Goal: Task Accomplishment & Management: Manage account settings

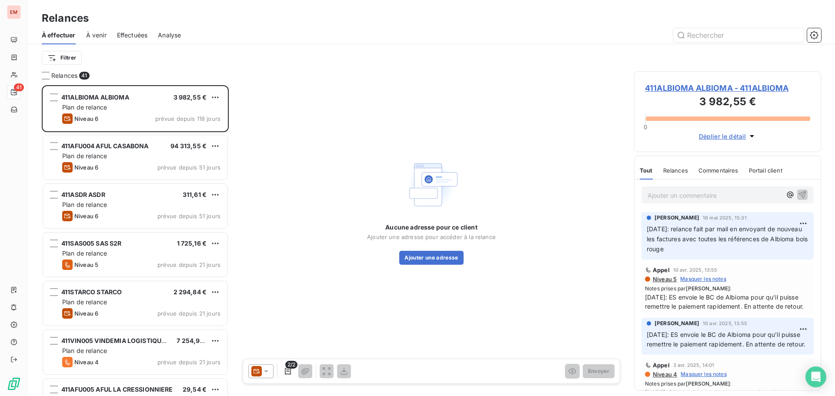
scroll to position [304, 181]
click at [399, 282] on div "Aucune adresse pour ce client Ajouter une adresse pour accéder à la relance Ajo…" at bounding box center [431, 210] width 385 height 279
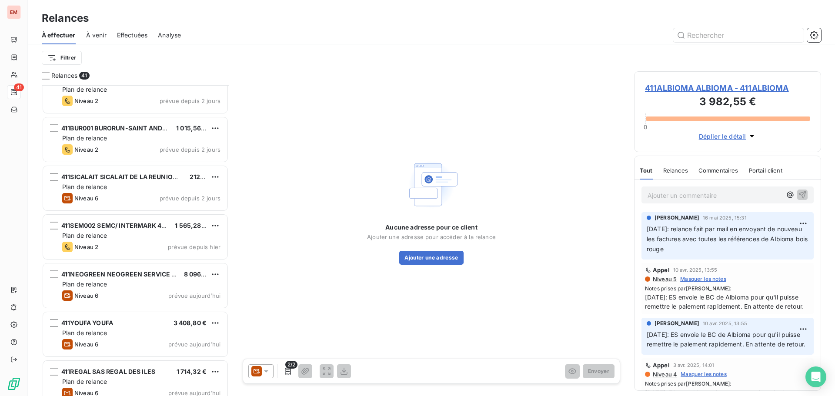
scroll to position [1687, 0]
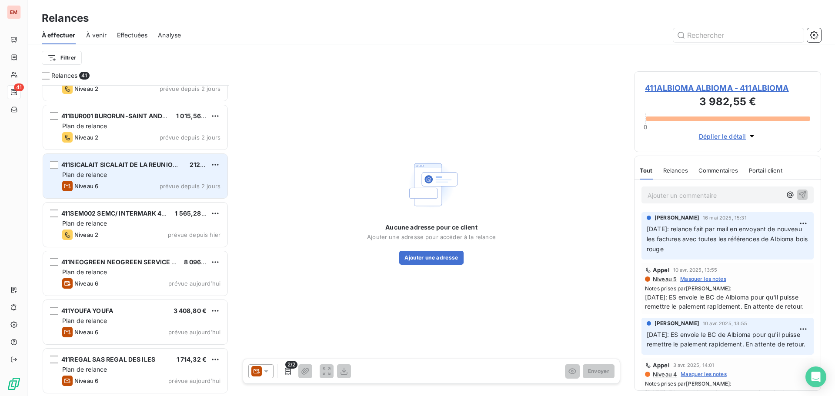
click at [103, 167] on span "411SICALAIT SICALAIT DE LA REUNION PLAINES DES GREGUES" at bounding box center [155, 164] width 189 height 7
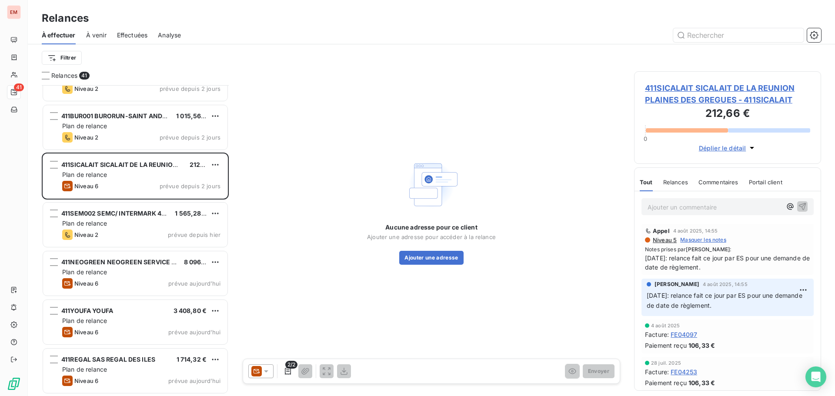
click at [268, 373] on icon at bounding box center [266, 371] width 9 height 9
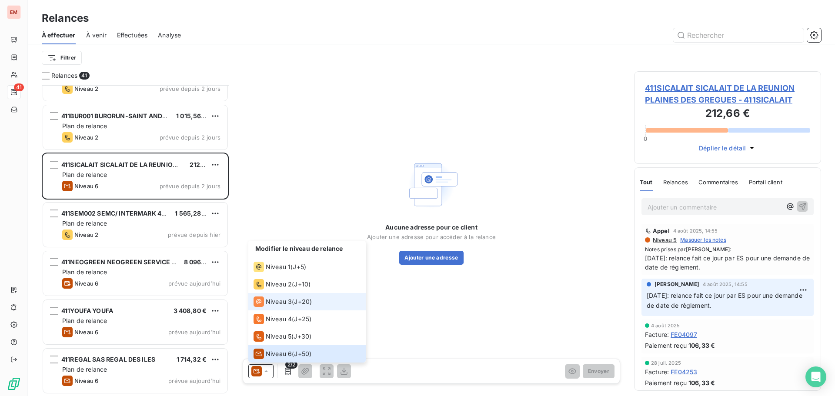
click at [267, 305] on span "Niveau 3" at bounding box center [279, 302] width 26 height 9
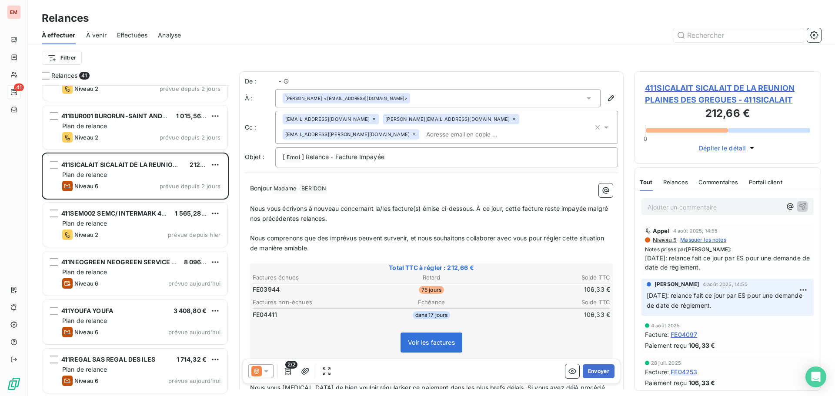
scroll to position [304, 181]
click at [261, 372] on icon at bounding box center [256, 371] width 10 height 10
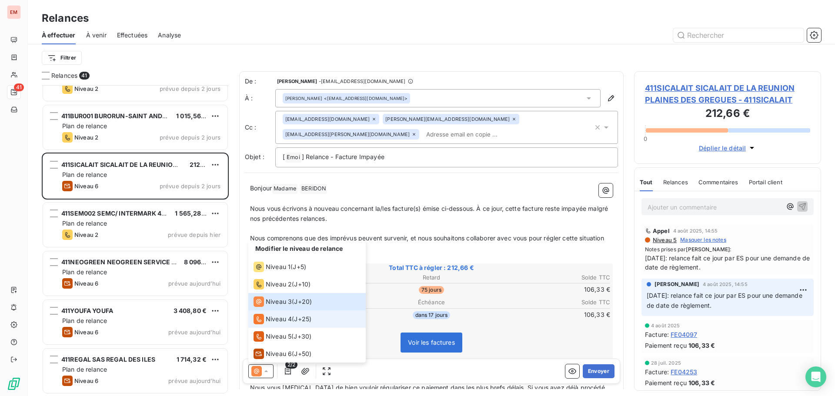
click at [285, 316] on span "Niveau 4" at bounding box center [279, 319] width 26 height 9
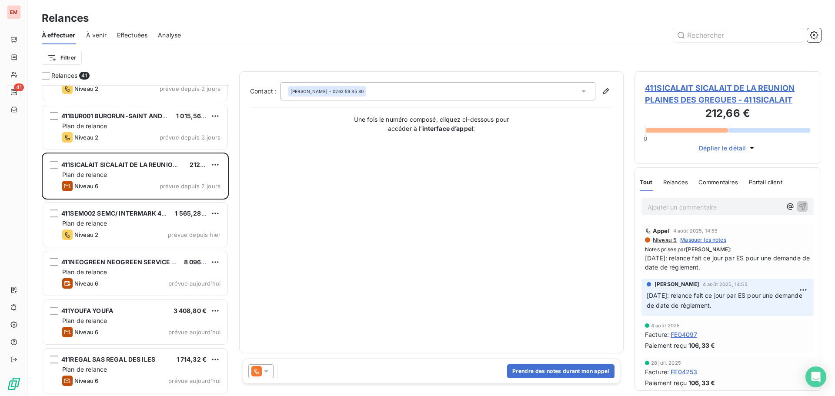
click at [270, 371] on icon at bounding box center [266, 371] width 9 height 9
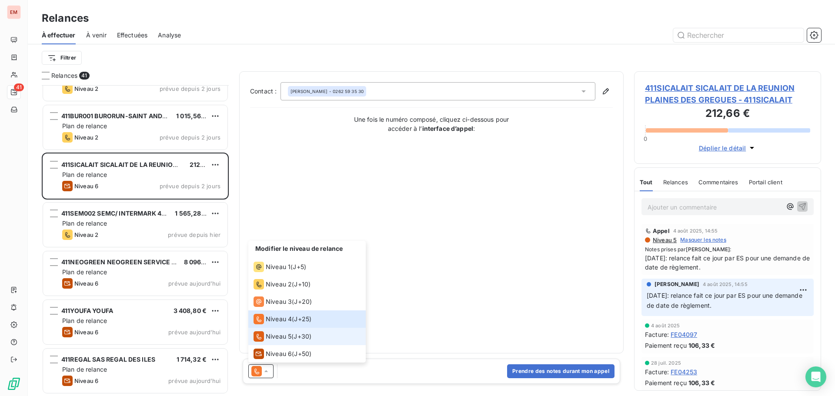
click at [271, 343] on li "Niveau 5 ( J+30 )" at bounding box center [306, 336] width 117 height 17
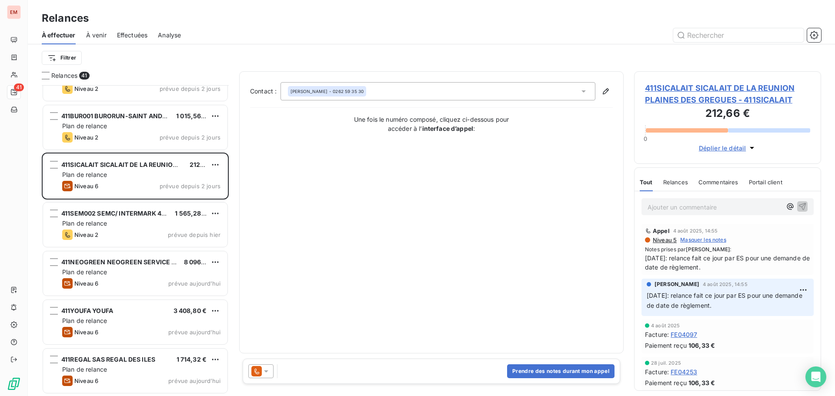
click at [266, 373] on icon at bounding box center [266, 371] width 9 height 9
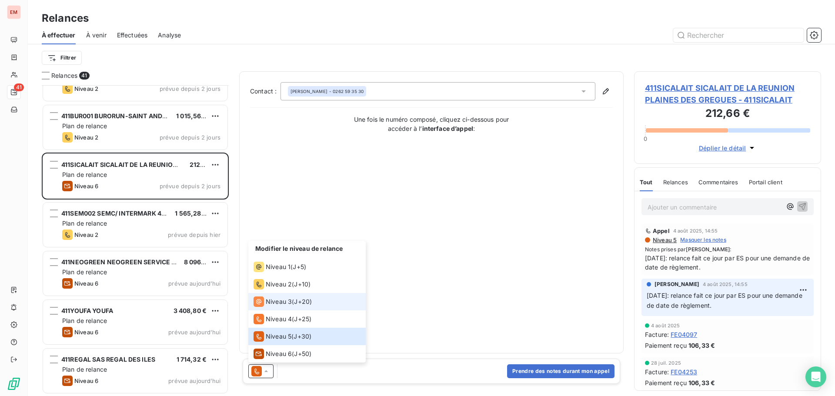
click at [287, 301] on span "Niveau 3" at bounding box center [279, 302] width 26 height 9
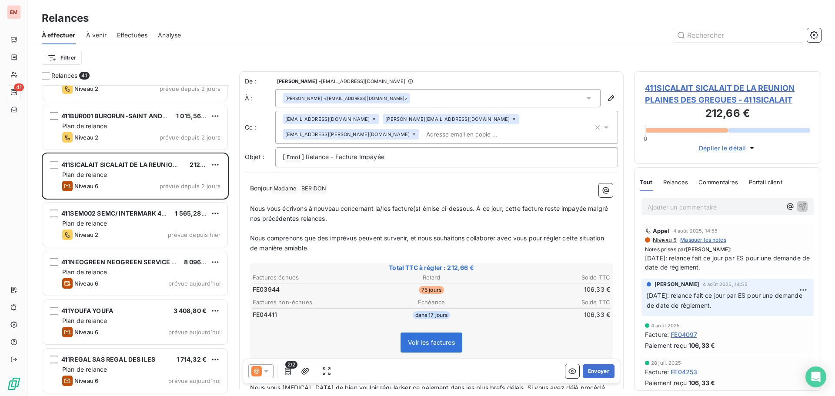
click at [688, 208] on p "Ajouter un commentaire ﻿" at bounding box center [715, 207] width 134 height 11
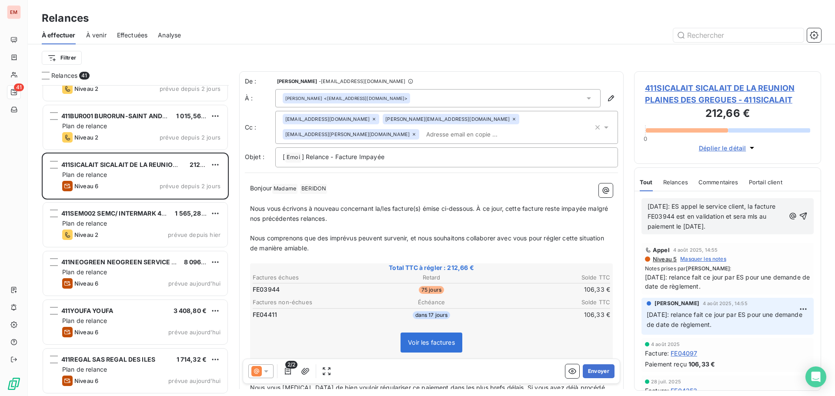
drag, startPoint x: 655, startPoint y: 228, endPoint x: 686, endPoint y: 228, distance: 31.8
click at [655, 228] on span "[DATE]: ES appel le service client, la facture FE03944 est en validation et ser…" at bounding box center [713, 216] width 130 height 27
click at [752, 226] on p "[DATE]: ES appel le service client, la facture FE03944 est en validation et ser…" at bounding box center [716, 217] width 137 height 30
drag, startPoint x: 748, startPoint y: 226, endPoint x: 630, endPoint y: 207, distance: 119.4
click at [630, 207] on div "Relances 41 411SYN005 SYNDICAT DES COPROPRIETAIRES DU C/C SAVANNA 15 288,65 € P…" at bounding box center [431, 233] width 807 height 325
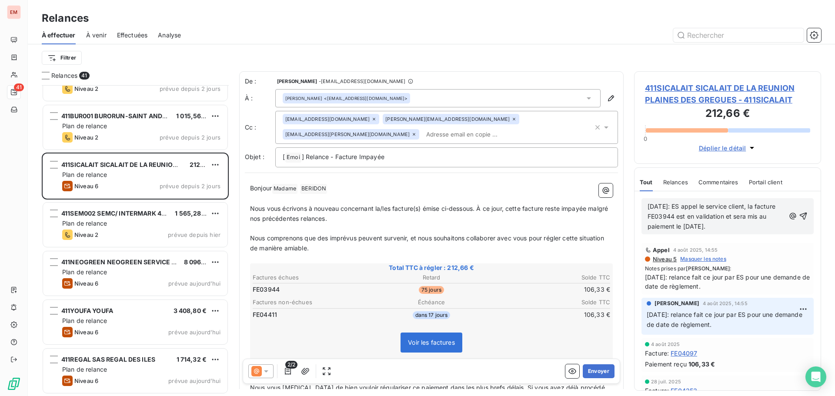
copy span "[DATE]: ES appel le service client, la facture FE03944 est en validation et ser…"
click at [800, 214] on icon "button" at bounding box center [803, 216] width 7 height 7
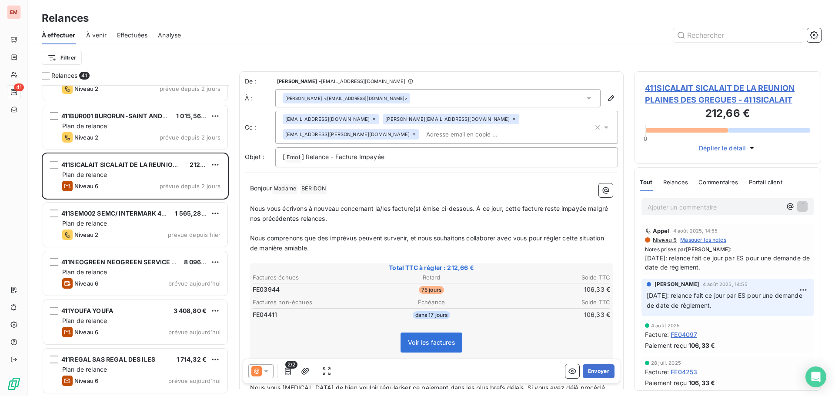
click at [261, 374] on icon at bounding box center [256, 371] width 10 height 10
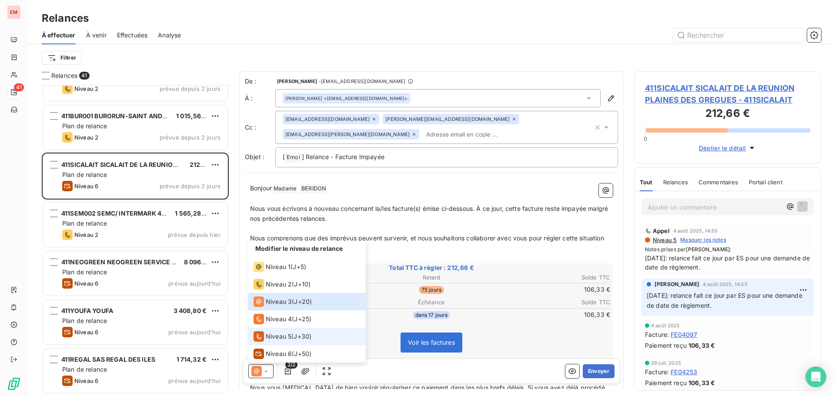
click at [274, 338] on span "Niveau 5" at bounding box center [279, 336] width 26 height 9
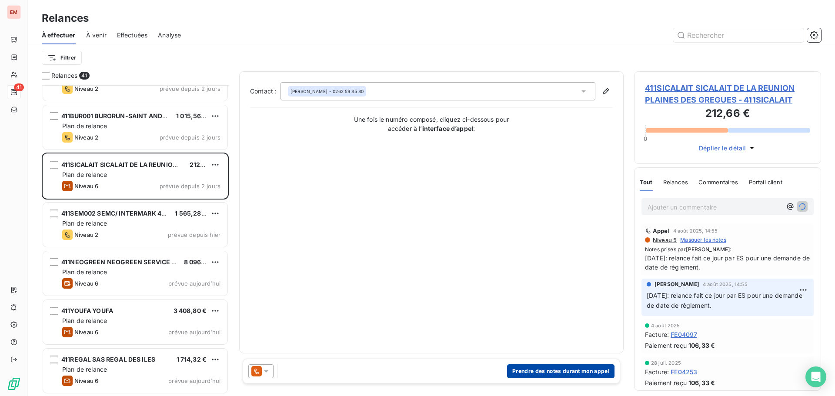
click at [543, 366] on button "Prendre des notes durant mon appel" at bounding box center [560, 372] width 107 height 14
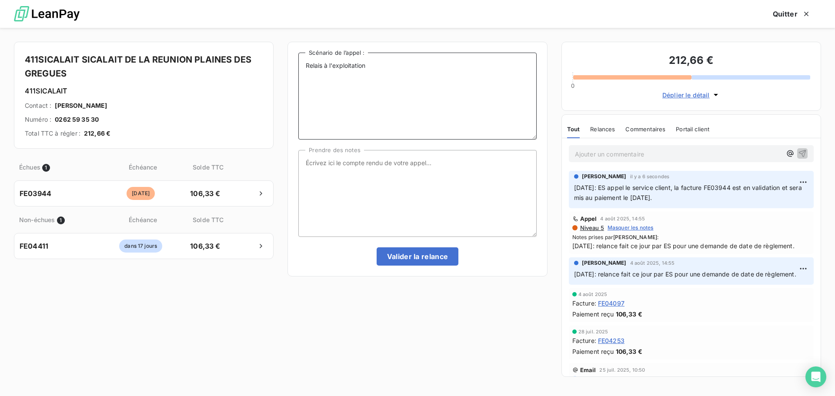
click at [384, 67] on textarea "Relais à l'exploitation" at bounding box center [417, 96] width 238 height 87
paste textarea "[DATE]: ES appel le service client, la facture FE03944 est en validation et ser…"
type textarea "Relais à l'exploitation [DATE]: ES appel le service client, la facture FE03944 …"
click at [394, 144] on div "Relais à l'exploitation [DATE]: ES appel le service client, la facture FE03944 …" at bounding box center [417, 159] width 238 height 213
drag, startPoint x: 395, startPoint y: 159, endPoint x: 396, endPoint y: 165, distance: 6.2
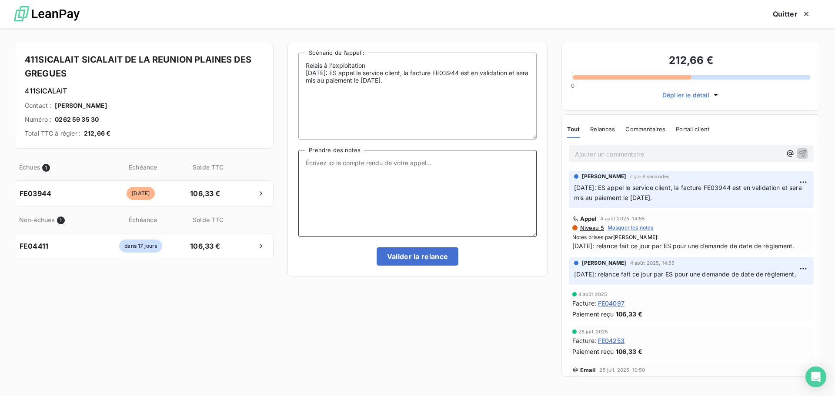
click at [395, 160] on textarea "Prendre des notes" at bounding box center [417, 193] width 238 height 87
paste textarea "[DATE]: ES appel le service client, la facture FE03944 est en validation et ser…"
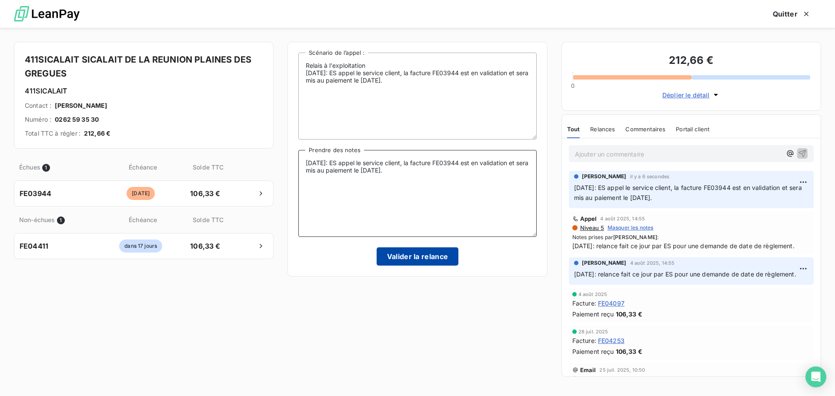
type textarea "[DATE]: ES appel le service client, la facture FE03944 est en validation et ser…"
click at [424, 258] on button "Valider la relance" at bounding box center [418, 257] width 82 height 18
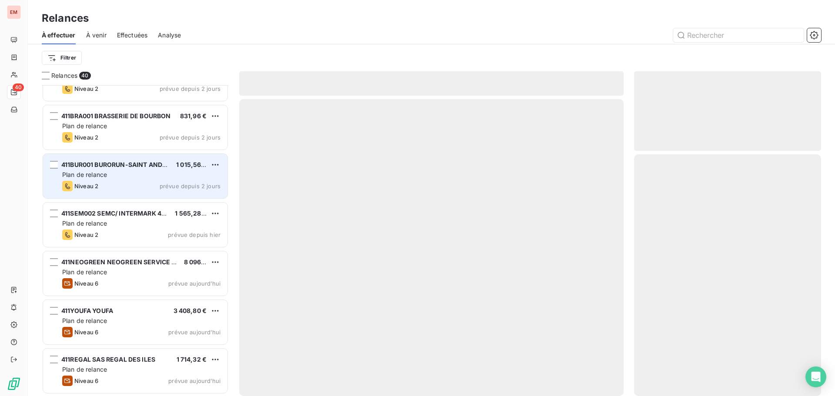
scroll to position [1638, 0]
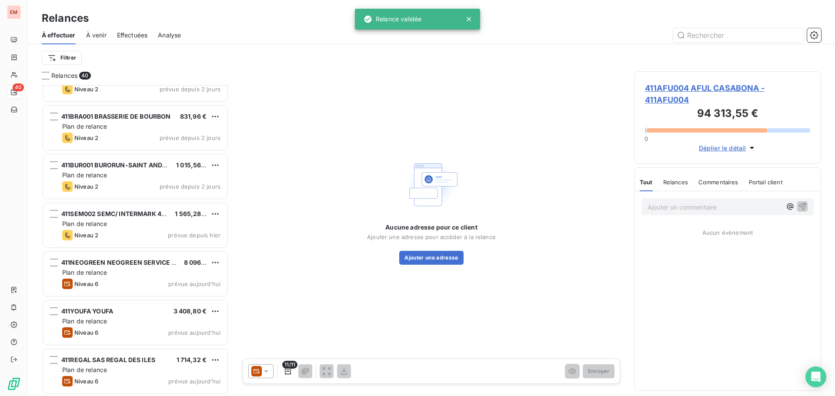
click at [109, 38] on div "À effectuer À venir Effectuées Analyse" at bounding box center [431, 35] width 807 height 18
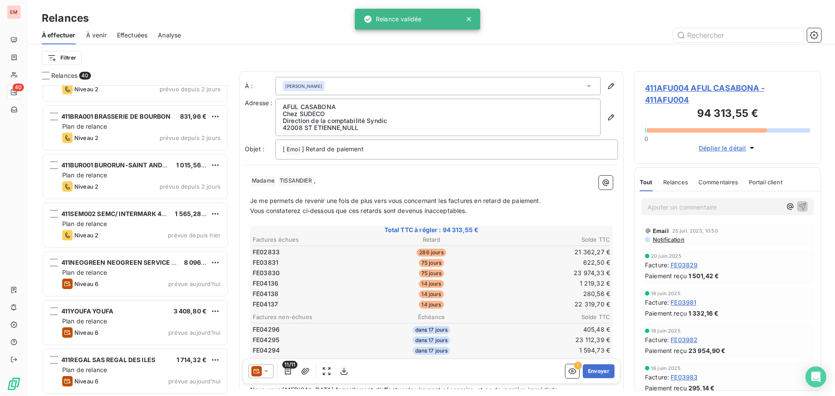
click at [102, 38] on span "À venir" at bounding box center [96, 35] width 20 height 9
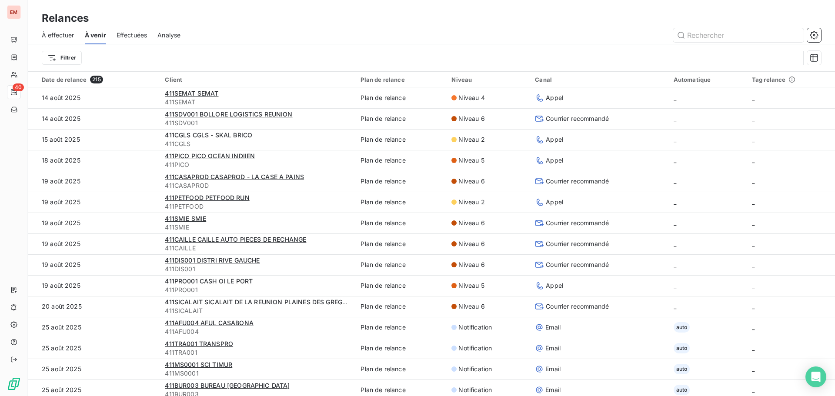
click at [60, 35] on span "À effectuer" at bounding box center [58, 35] width 33 height 9
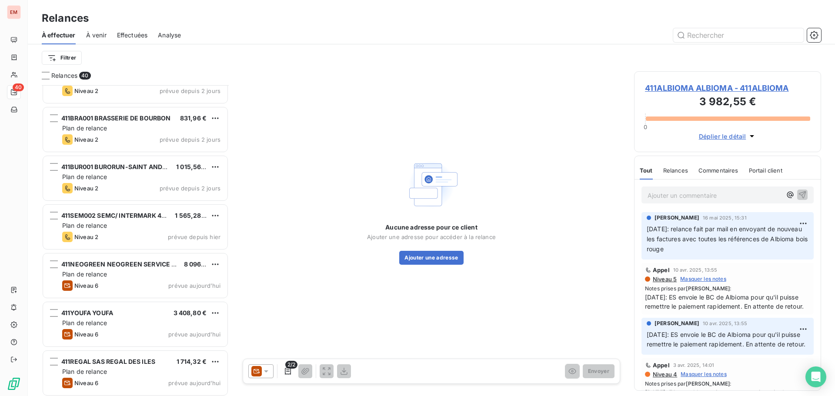
scroll to position [1638, 0]
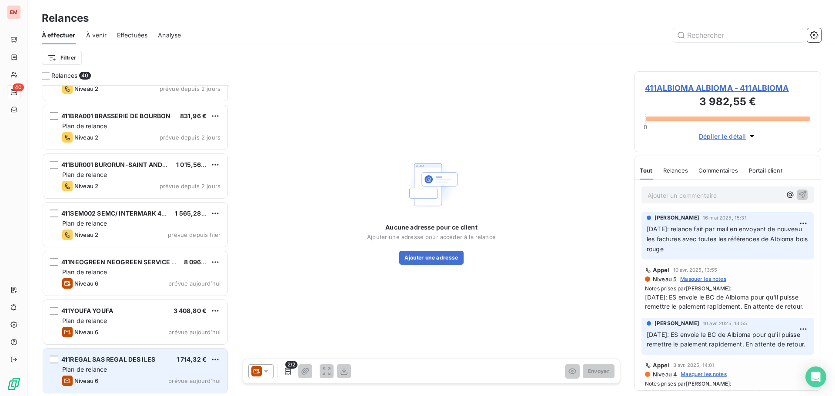
click at [129, 372] on div "Plan de relance" at bounding box center [141, 369] width 158 height 9
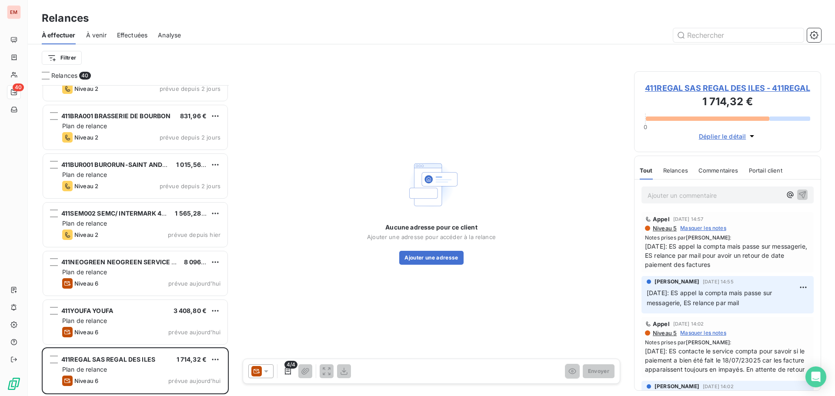
click at [264, 371] on icon at bounding box center [266, 372] width 4 height 2
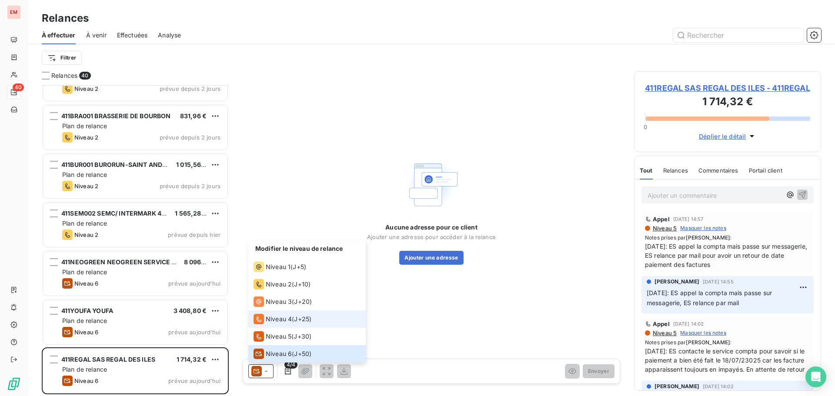
click at [275, 322] on span "Niveau 4" at bounding box center [279, 319] width 26 height 9
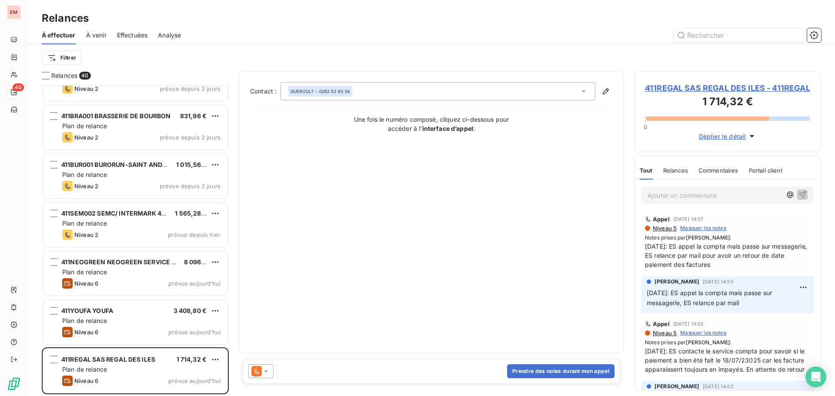
click at [255, 371] on icon at bounding box center [256, 372] width 5 height 6
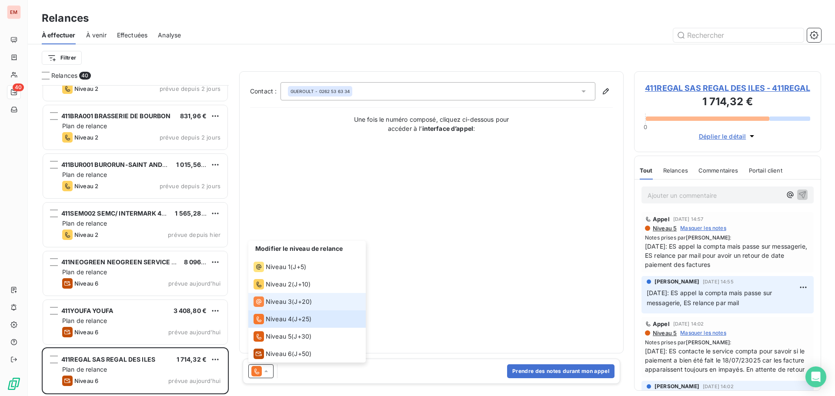
click at [269, 304] on span "Niveau 3" at bounding box center [279, 302] width 26 height 9
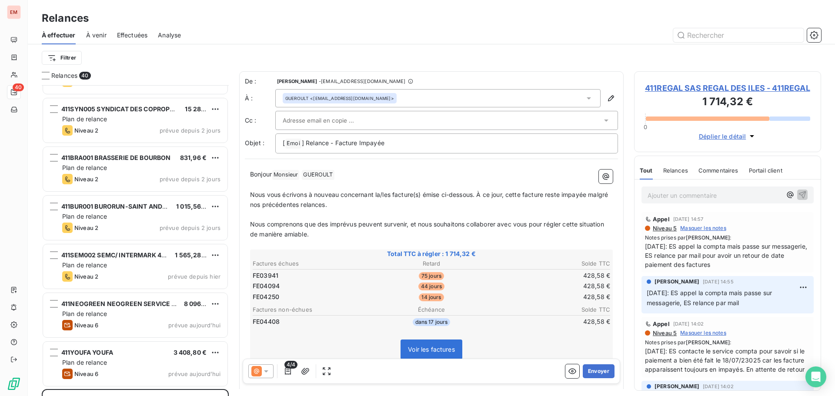
scroll to position [1638, 0]
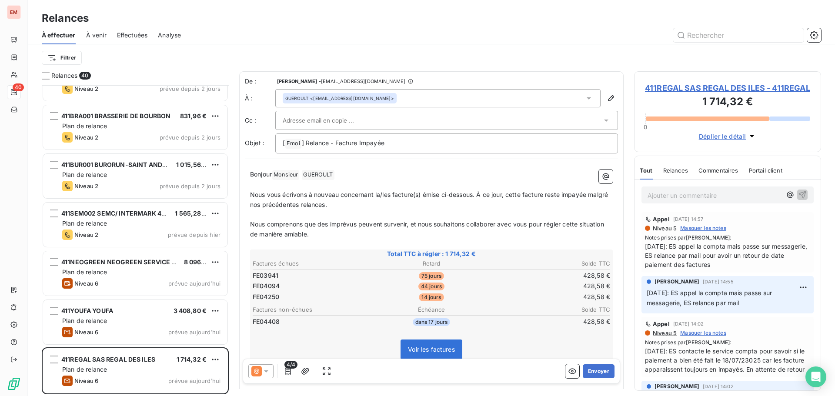
drag, startPoint x: 262, startPoint y: 371, endPoint x: 261, endPoint y: 363, distance: 7.9
click at [261, 371] on div at bounding box center [260, 372] width 25 height 14
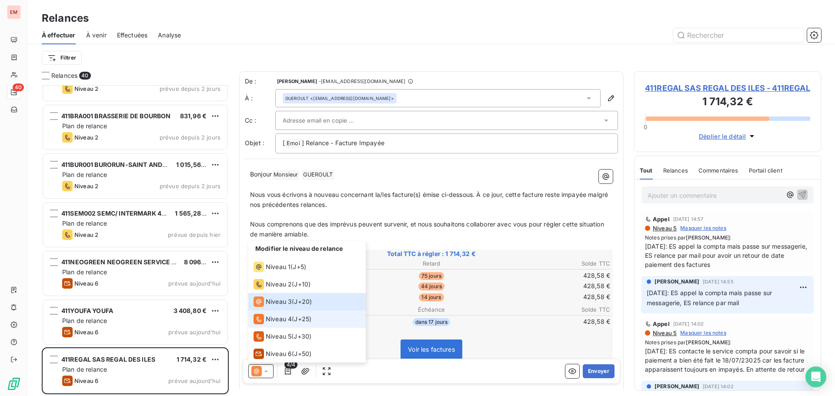
click at [270, 319] on span "Niveau 4" at bounding box center [279, 319] width 26 height 9
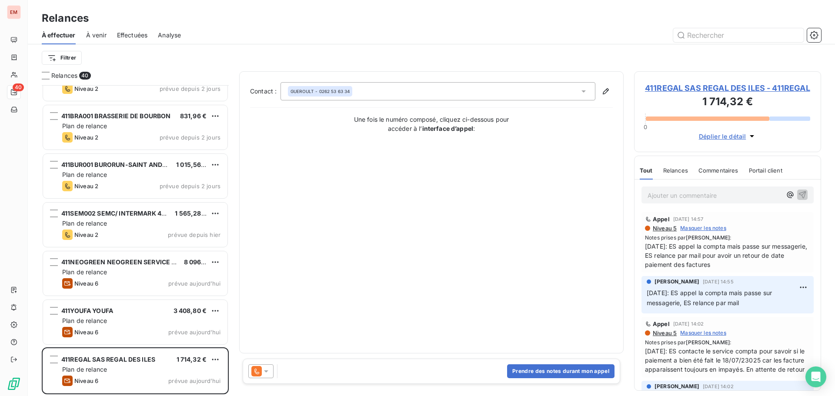
drag, startPoint x: 261, startPoint y: 374, endPoint x: 268, endPoint y: 365, distance: 11.5
click at [261, 374] on icon at bounding box center [256, 371] width 10 height 10
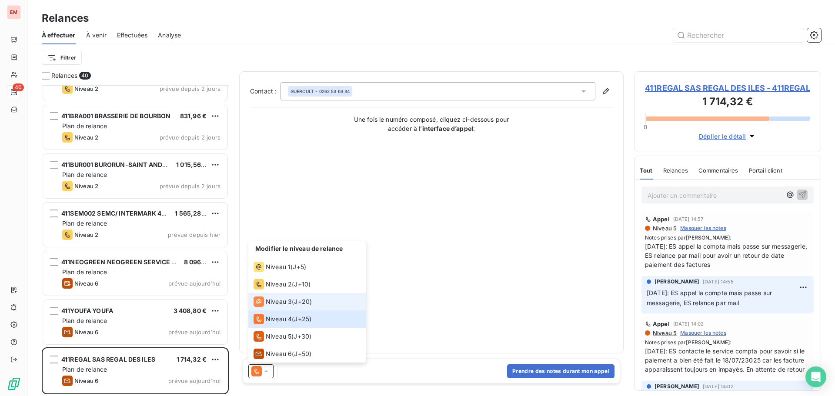
click at [268, 304] on span "Niveau 3" at bounding box center [279, 302] width 26 height 9
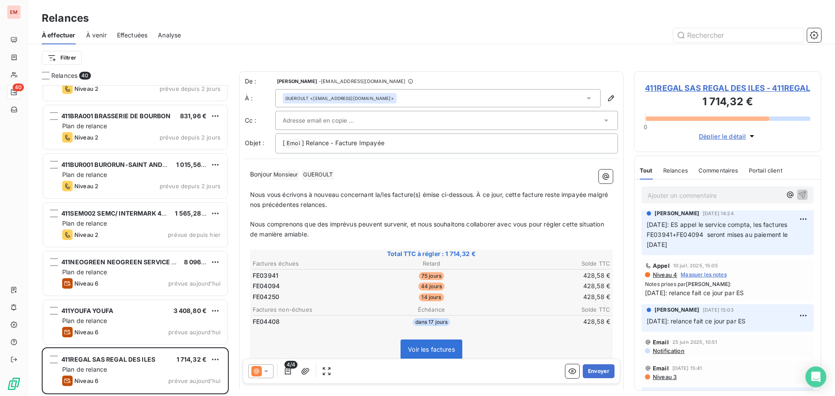
scroll to position [261, 0]
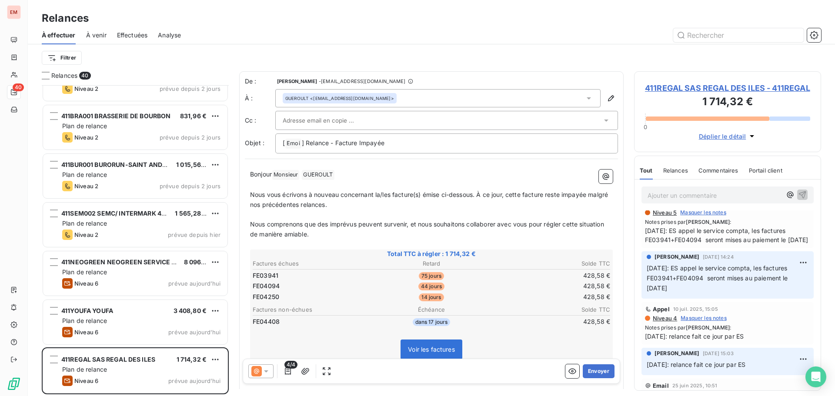
click at [291, 208] on p "Nous vous écrivons à nouveau concernant la/les facture(s) émise ci-dessous. À c…" at bounding box center [431, 200] width 363 height 20
click at [712, 201] on p "Ajouter un commentaire ﻿" at bounding box center [715, 195] width 134 height 11
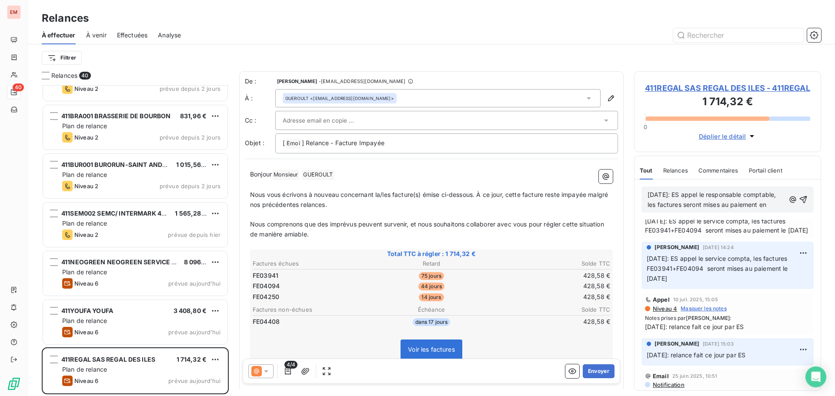
click at [717, 208] on span "[DATE]: ES appel le responsable comptable, les factures seront mises au paiemen…" at bounding box center [713, 199] width 130 height 17
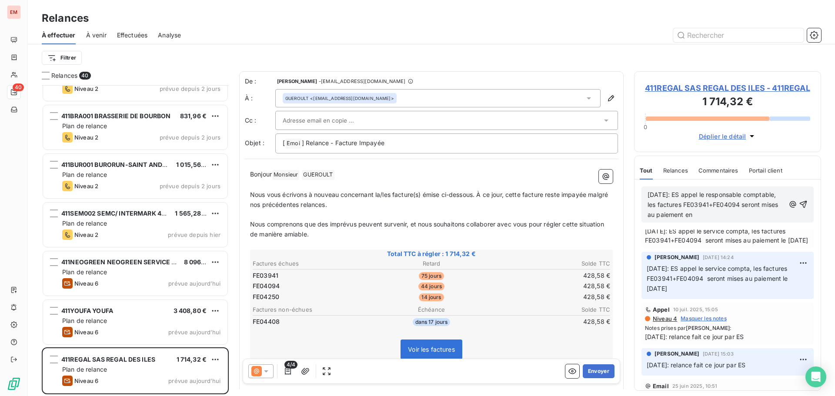
scroll to position [290, 0]
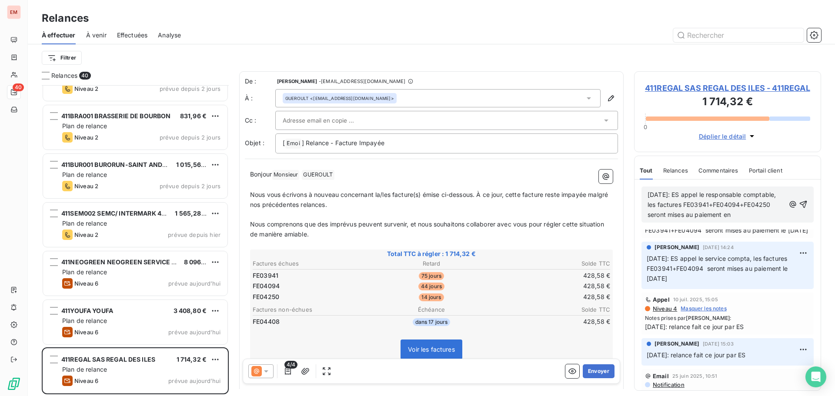
click at [722, 220] on p "[DATE]: ES appel le responsable comptable, les factures FE03941+FE04094+FE04250…" at bounding box center [716, 205] width 137 height 30
click at [737, 218] on span "[DATE]: ES appel le responsable comptable, les factures FE03941+FE04094+FE04250…" at bounding box center [713, 204] width 130 height 27
click at [704, 220] on p "[DATE]: ES appel le responsable comptable, les factures FE03941+FE04094+FE04250…" at bounding box center [716, 205] width 137 height 30
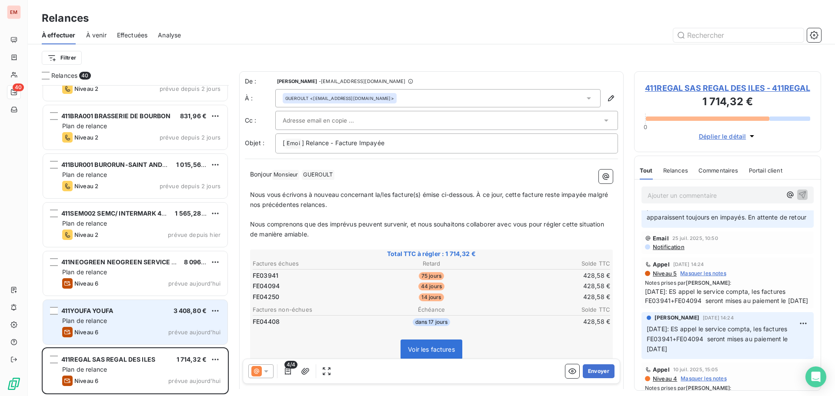
scroll to position [321, 0]
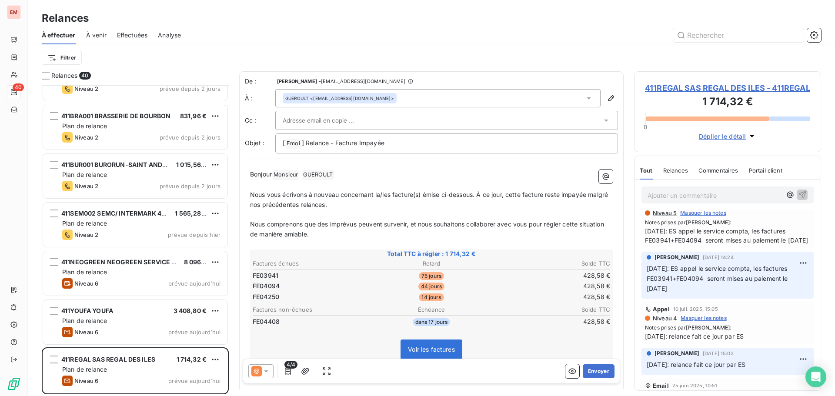
drag, startPoint x: 688, startPoint y: 276, endPoint x: 643, endPoint y: 258, distance: 48.4
click at [643, 248] on div "Appel [DATE] 14:24 Niveau 5 Masquer les notes Notes prises par [PERSON_NAME] : …" at bounding box center [728, 222] width 172 height 51
copy span "[DATE]: ES appel le service compta, les factures FE03941+FE04094 seront mises a…"
click at [686, 245] on span "[DATE]: ES appel le service compta, les factures FE03941+FE04094 seront mises a…" at bounding box center [727, 236] width 165 height 18
click at [749, 245] on span "[DATE]: ES appel le service compta, les factures FE03941+FE04094 seront mises a…" at bounding box center [727, 236] width 165 height 18
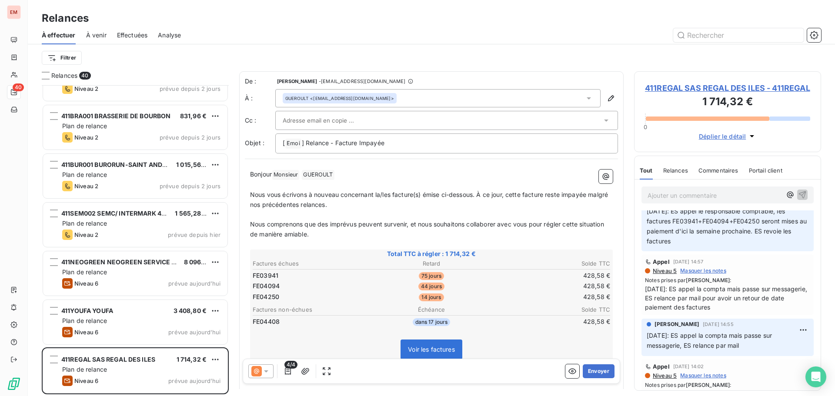
scroll to position [0, 0]
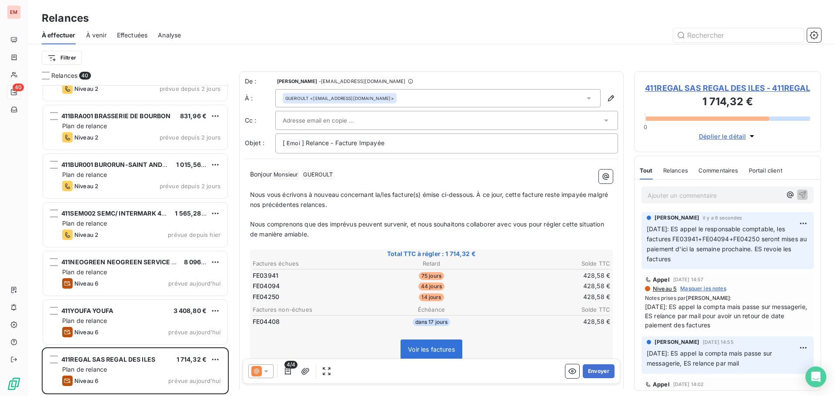
drag, startPoint x: 702, startPoint y: 276, endPoint x: 639, endPoint y: 237, distance: 74.1
click at [639, 237] on div "[PERSON_NAME] il y a 6 secondes [DATE]: ES appel le responsable comptable, les …" at bounding box center [728, 241] width 186 height 61
copy span "[DATE]: ES appel le responsable comptable, les factures FE03941+FE04094+FE04250…"
click at [264, 375] on icon at bounding box center [266, 371] width 9 height 9
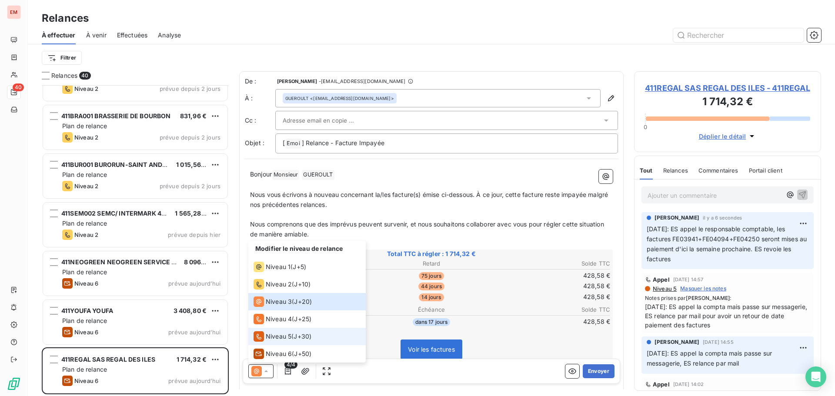
click at [272, 338] on span "Niveau 5" at bounding box center [279, 336] width 26 height 9
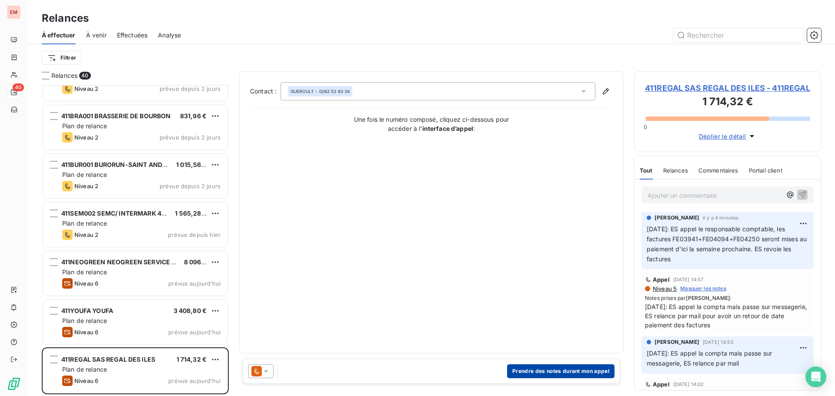
click at [545, 370] on button "Prendre des notes durant mon appel" at bounding box center [560, 372] width 107 height 14
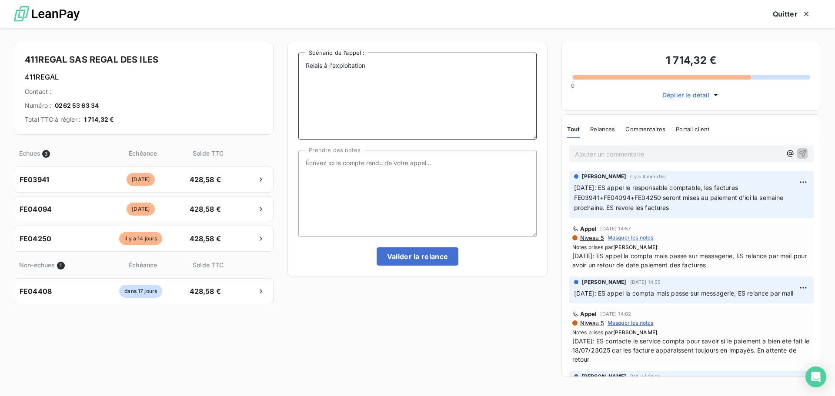
click at [371, 79] on textarea "Relais à l'exploitation" at bounding box center [417, 96] width 238 height 87
paste textarea "[DATE]: ES appel le responsable comptable, les factures FE03941+FE04094+FE04250…"
type textarea "Relais à l'exploitation [DATE]: ES appel le responsable comptable, les factures…"
click at [350, 156] on textarea "Prendre des notes" at bounding box center [417, 193] width 238 height 87
paste textarea "[DATE]: ES appel le responsable comptable, les factures FE03941+FE04094+FE04250…"
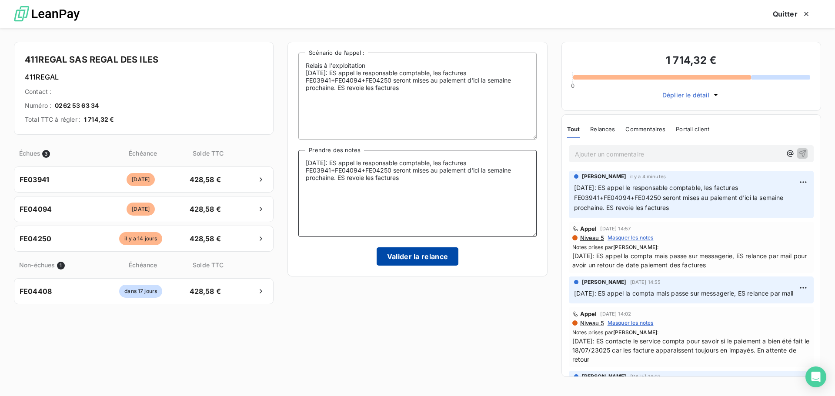
type textarea "[DATE]: ES appel le responsable comptable, les factures FE03941+FE04094+FE04250…"
click at [411, 261] on button "Valider la relance" at bounding box center [418, 257] width 82 height 18
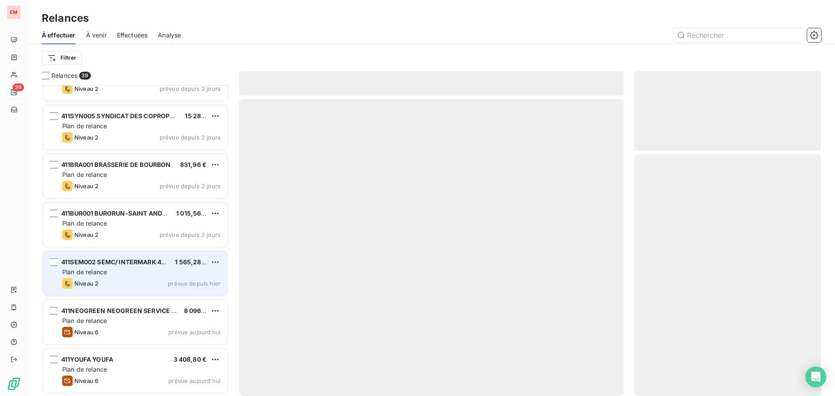
scroll to position [1589, 0]
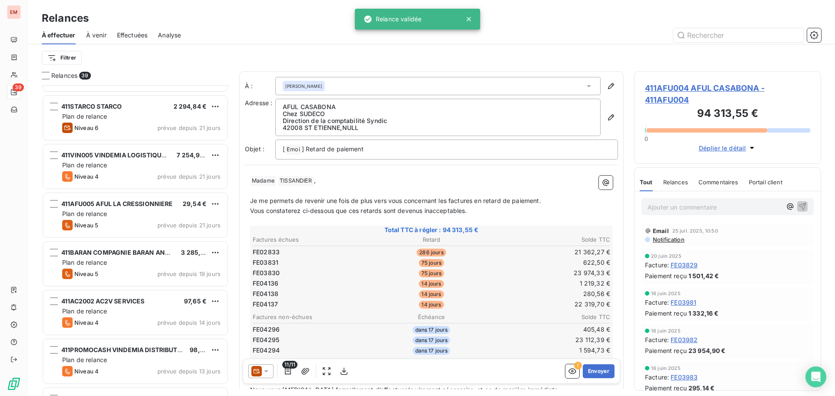
scroll to position [67, 0]
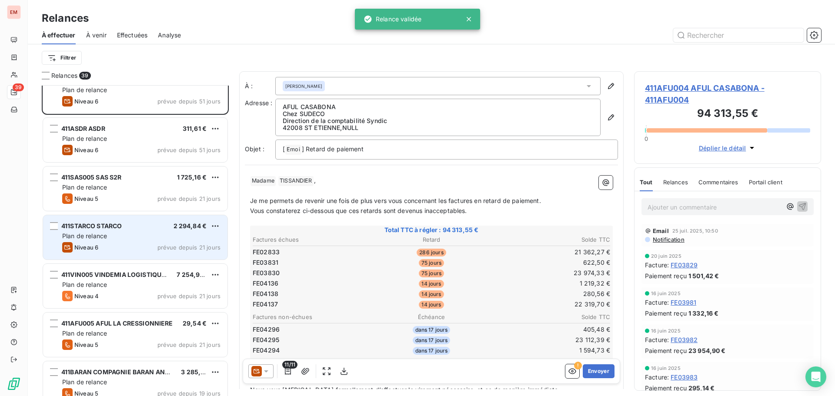
click at [99, 248] on div "Niveau 6 prévue depuis 21 jours" at bounding box center [141, 247] width 158 height 10
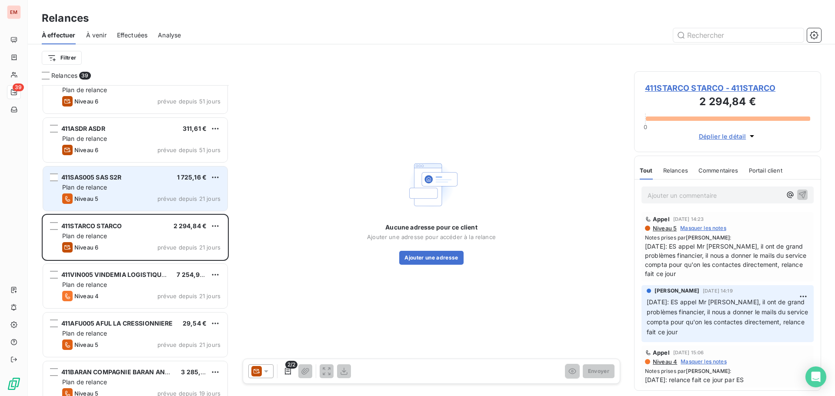
click at [99, 199] on div "Niveau 5 prévue depuis 21 jours" at bounding box center [141, 199] width 158 height 10
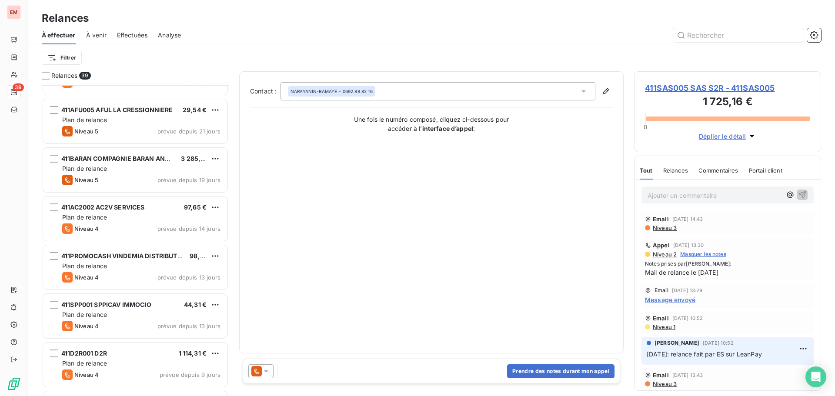
scroll to position [284, 0]
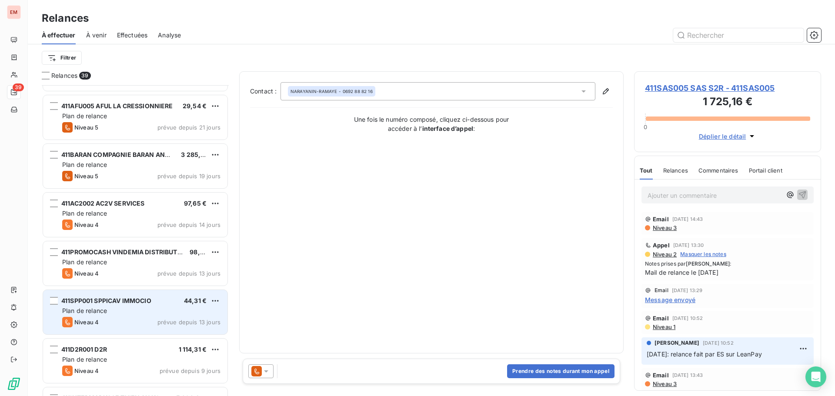
click at [115, 319] on div "Niveau 4 prévue depuis 13 jours" at bounding box center [141, 322] width 158 height 10
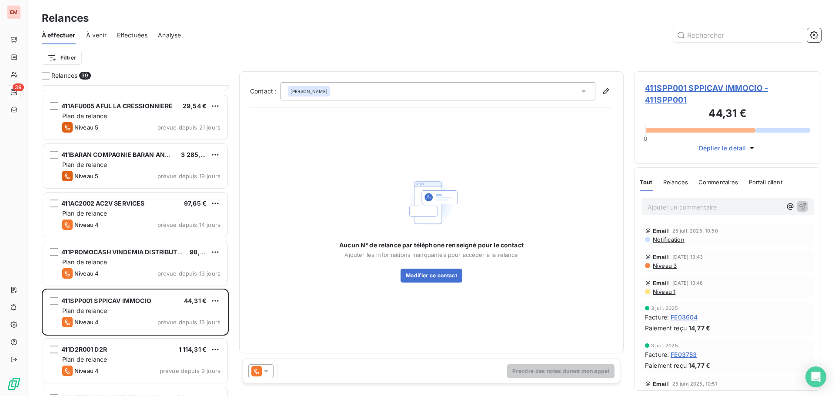
click at [257, 366] on icon at bounding box center [256, 371] width 10 height 10
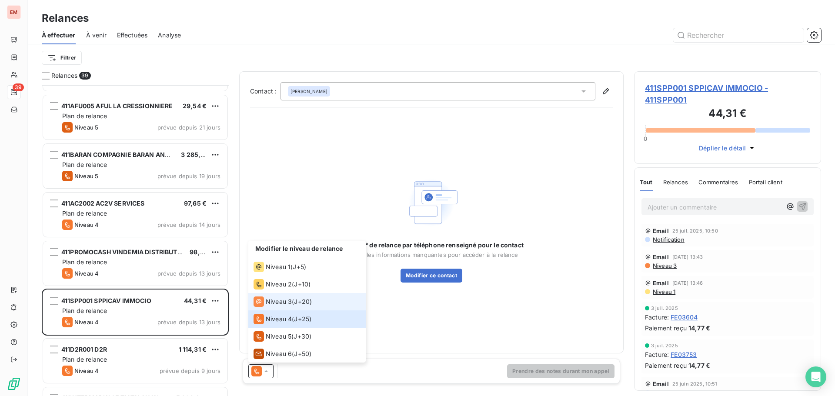
click at [270, 304] on span "Niveau 3" at bounding box center [279, 302] width 26 height 9
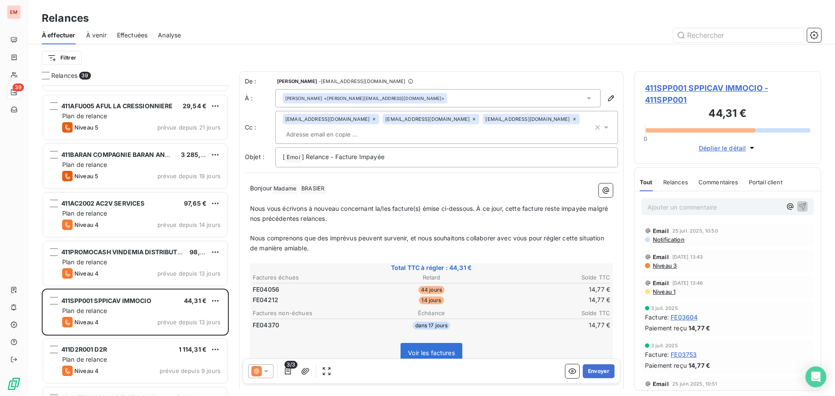
click at [308, 239] on span "Nous comprenons que des imprévus peuvent survenir, et nous souhaitons collabore…" at bounding box center [428, 242] width 356 height 17
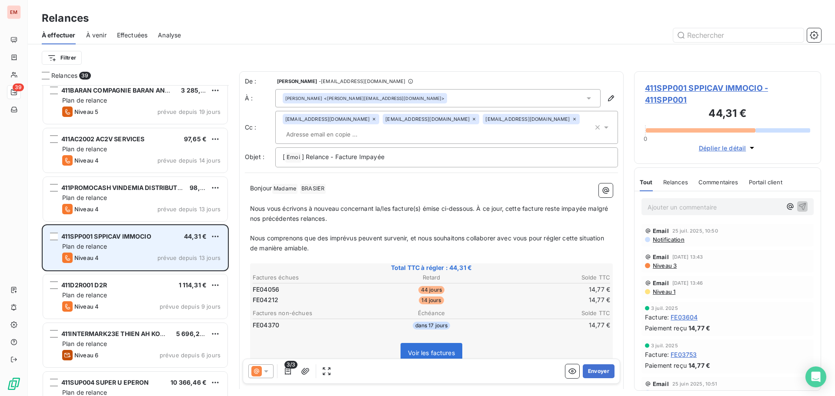
scroll to position [392, 0]
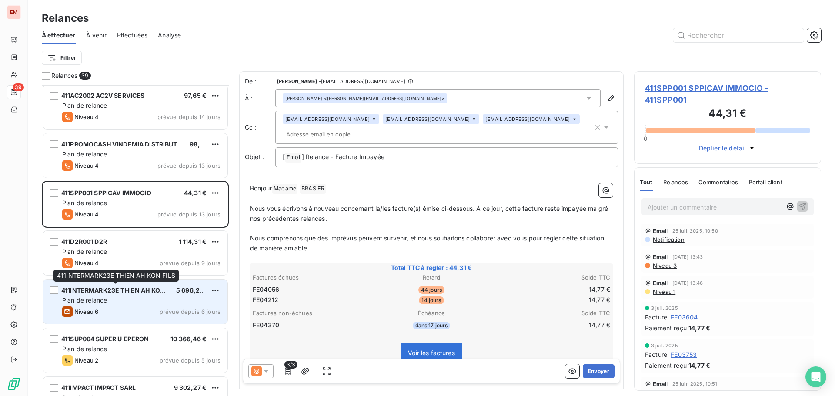
click at [118, 292] on span "411INTERMARK23E THIEN AH KON FILS" at bounding box center [120, 290] width 118 height 7
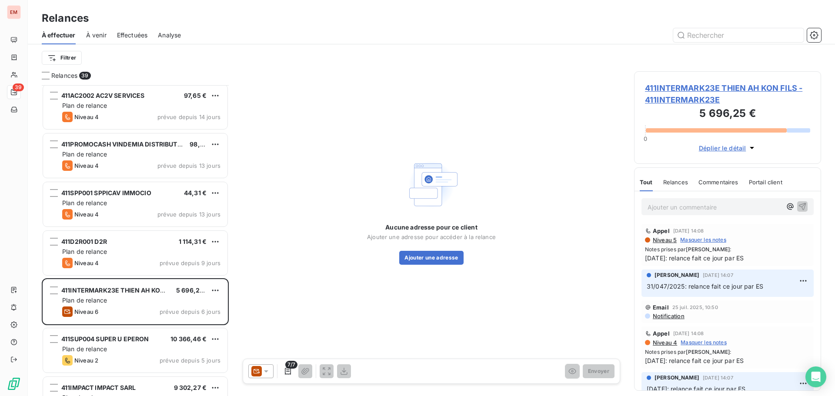
click at [261, 371] on icon at bounding box center [256, 371] width 10 height 10
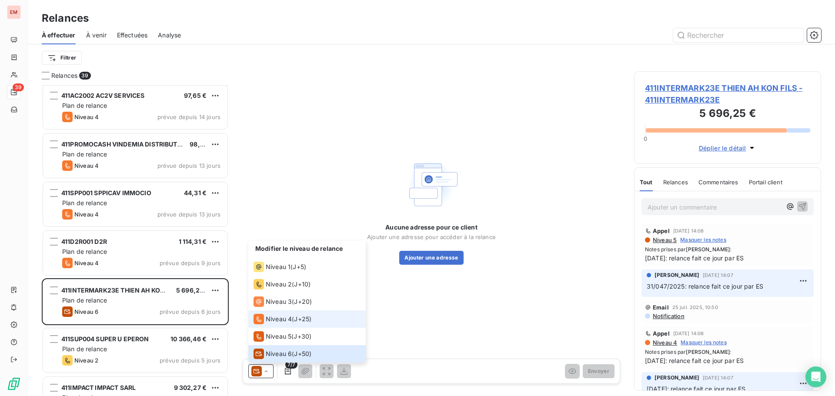
click at [281, 316] on span "Niveau 4" at bounding box center [279, 319] width 26 height 9
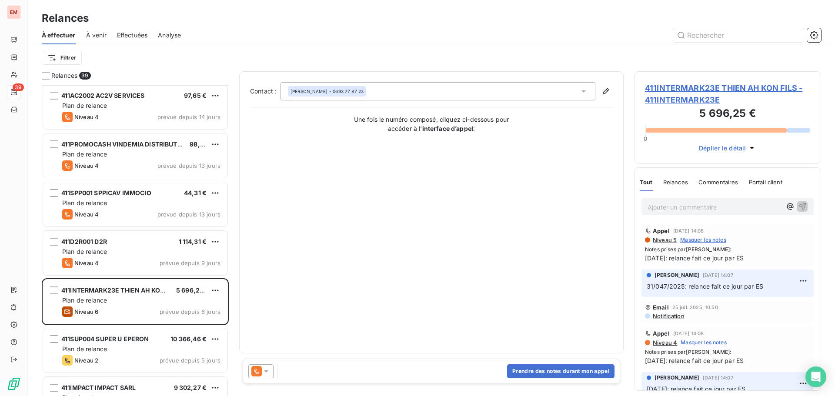
click at [264, 375] on icon at bounding box center [266, 371] width 9 height 9
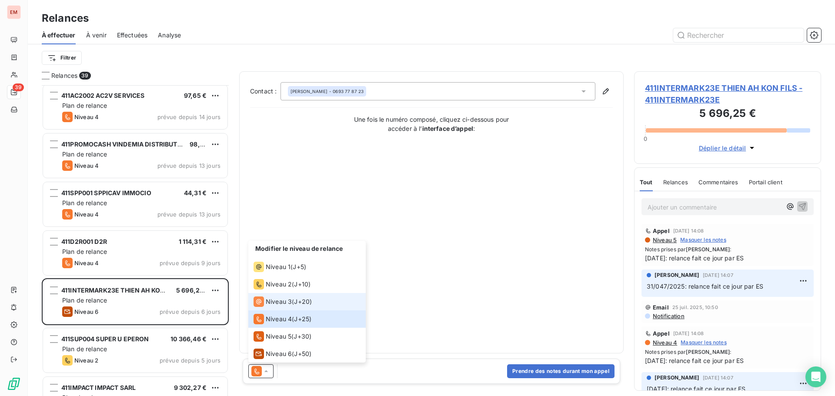
click at [270, 304] on span "Niveau 3" at bounding box center [279, 302] width 26 height 9
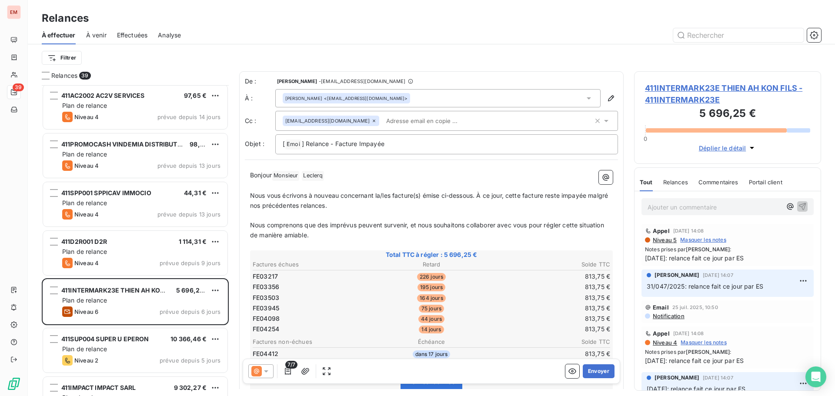
click at [265, 367] on div at bounding box center [260, 372] width 25 height 14
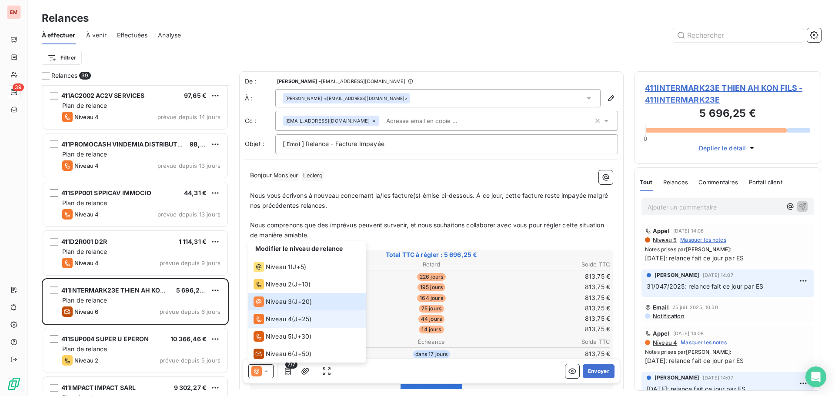
click at [277, 323] on span "Niveau 4" at bounding box center [279, 319] width 26 height 9
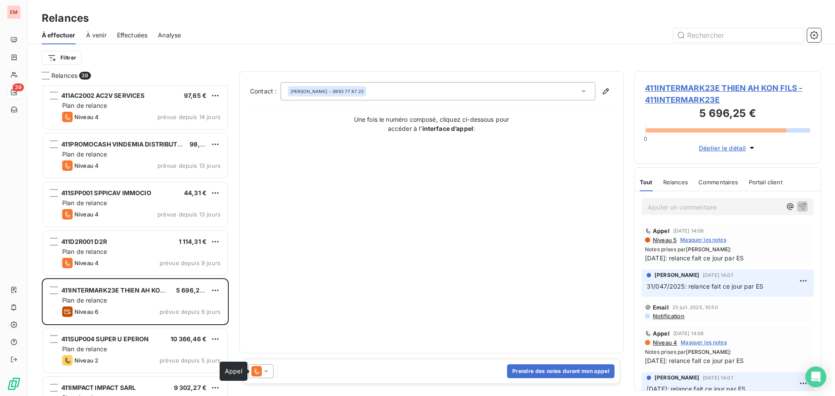
click at [261, 370] on icon at bounding box center [256, 371] width 10 height 10
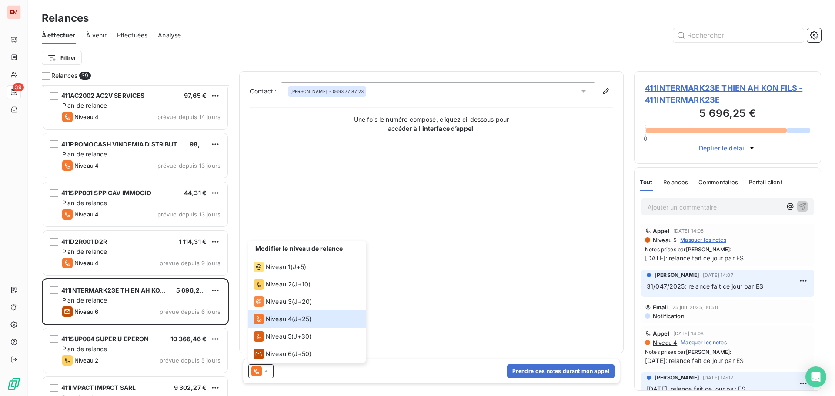
click at [423, 247] on div "Contact : [PERSON_NAME] - 0693 77 87 23 Une fois le numéro composé, cliquez ci-…" at bounding box center [431, 212] width 363 height 261
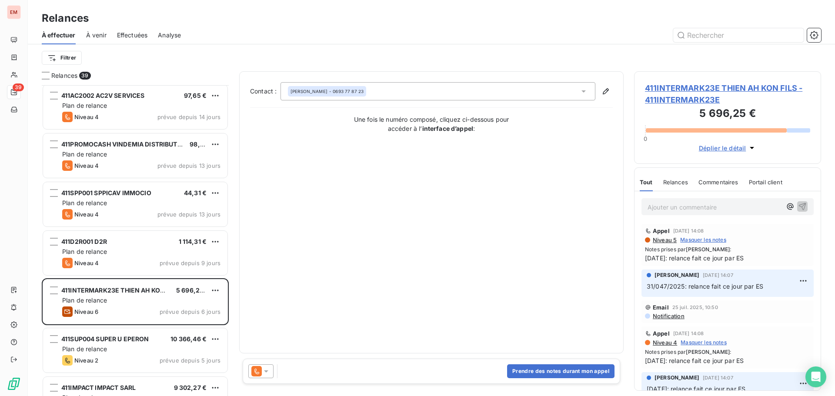
click at [263, 369] on icon at bounding box center [266, 371] width 9 height 9
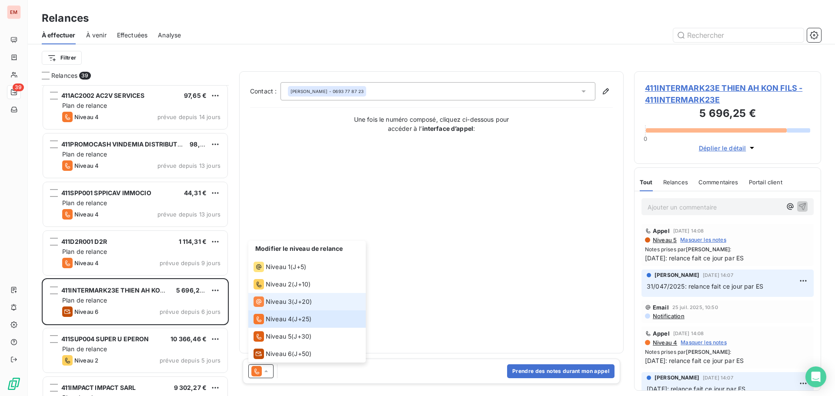
click at [284, 298] on span "Niveau 3" at bounding box center [279, 302] width 26 height 9
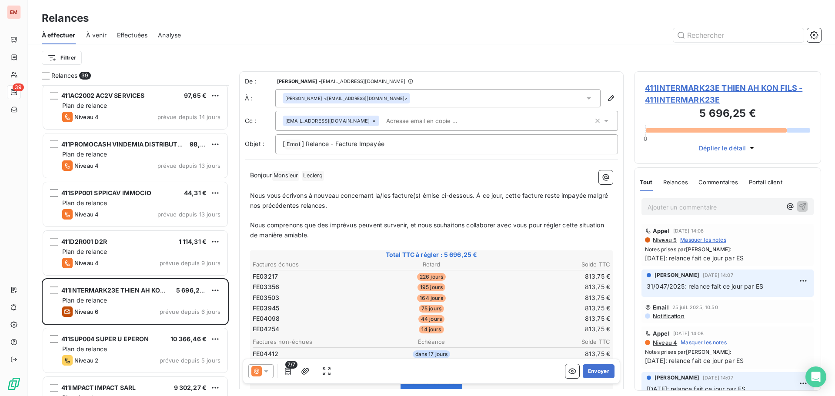
click at [669, 208] on p "Ajouter un commentaire ﻿" at bounding box center [715, 207] width 134 height 11
click at [274, 370] on div "7/7" at bounding box center [290, 372] width 85 height 14
click at [269, 370] on icon at bounding box center [266, 371] width 9 height 9
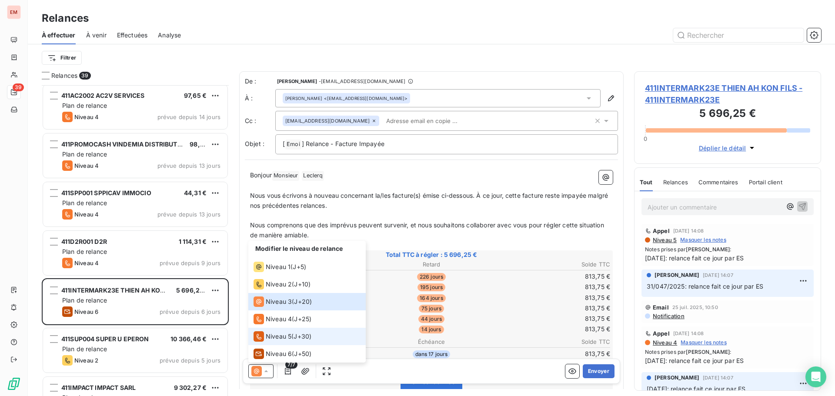
click at [283, 337] on span "Niveau 5" at bounding box center [279, 336] width 26 height 9
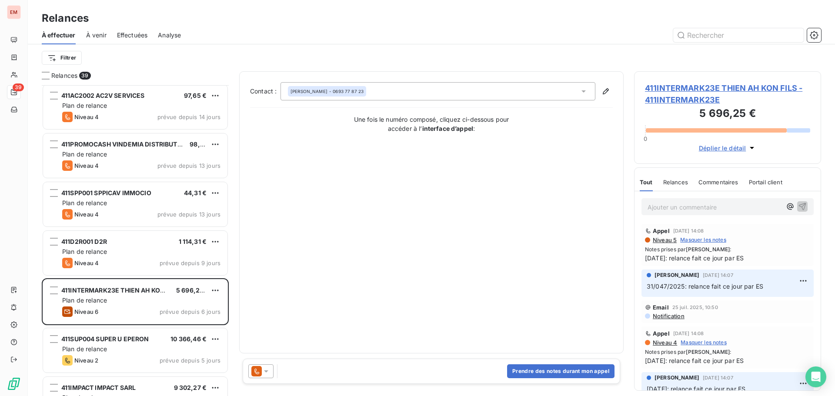
click at [700, 206] on p "Ajouter un commentaire ﻿" at bounding box center [715, 207] width 134 height 11
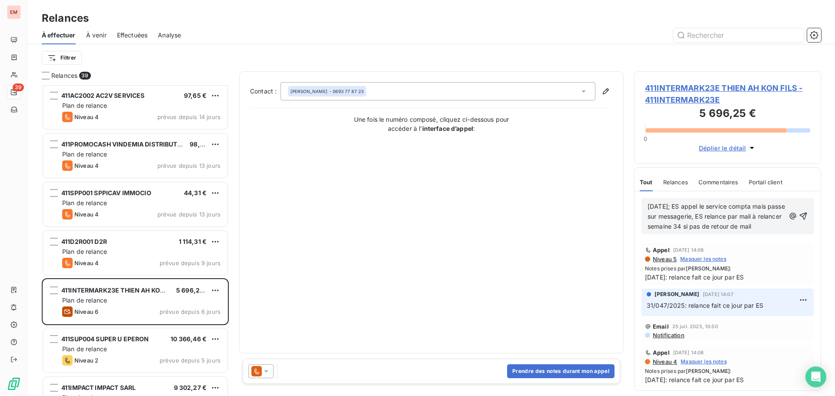
drag, startPoint x: 673, startPoint y: 232, endPoint x: 639, endPoint y: 195, distance: 50.5
click at [639, 195] on div "[DATE]; ES appel le service compta mais passe sur messagerie, ES relance par ma…" at bounding box center [728, 216] width 186 height 50
copy span "[DATE]; ES appel le service compta mais passe sur messagerie, ES relance par ma…"
click at [799, 219] on icon "button" at bounding box center [803, 216] width 9 height 9
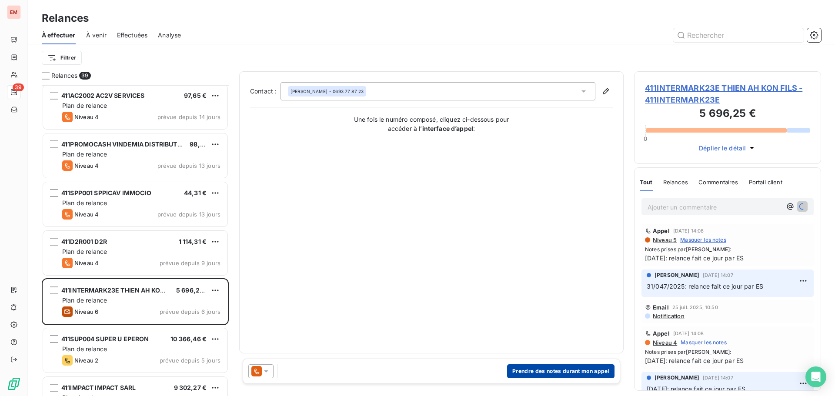
click at [571, 373] on button "Prendre des notes durant mon appel" at bounding box center [560, 372] width 107 height 14
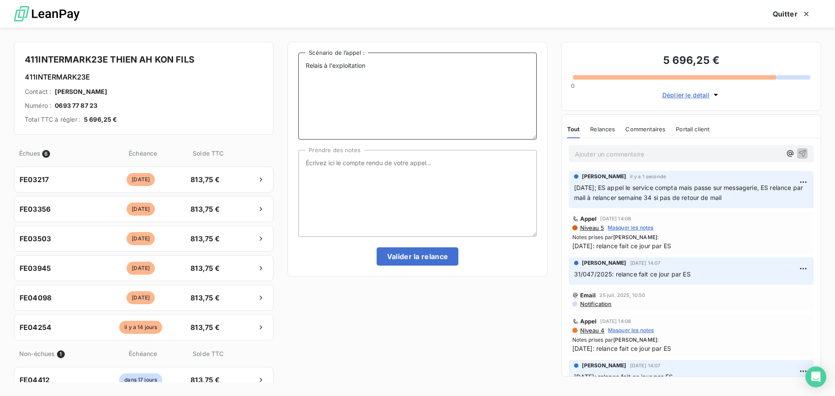
click at [422, 73] on textarea "Relais à l'exploitation" at bounding box center [417, 96] width 238 height 87
paste textarea "[DATE]; ES appel le service compta mais passe sur messagerie, ES relance par ma…"
type textarea "Relais à l'exploitation [DATE]; ES appel le service compta mais passe sur messa…"
click at [385, 160] on textarea "Prendre des notes" at bounding box center [417, 193] width 238 height 87
paste textarea "[DATE]; ES appel le service compta mais passe sur messagerie, ES relance par ma…"
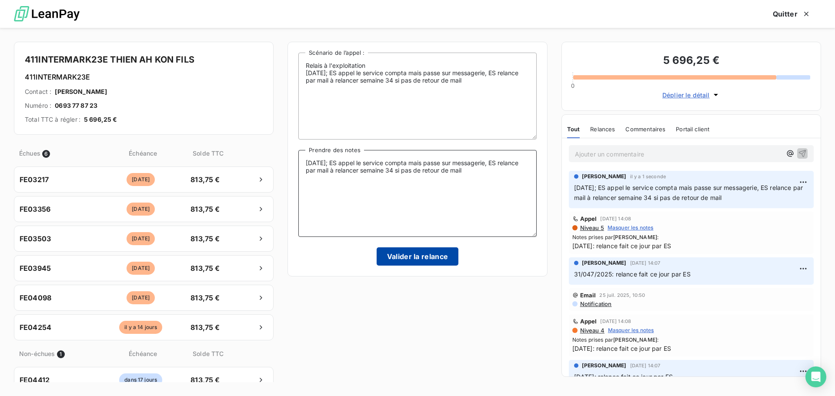
type textarea "[DATE]; ES appel le service compta mais passe sur messagerie, ES relance par ma…"
click at [396, 262] on button "Valider la relance" at bounding box center [418, 257] width 82 height 18
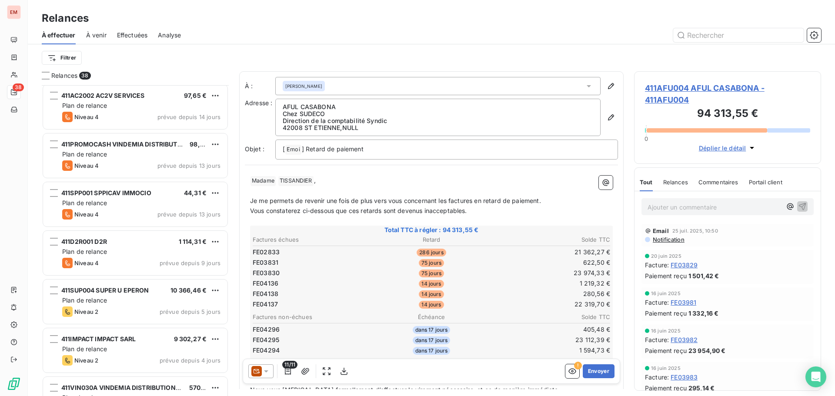
click at [98, 34] on span "À venir" at bounding box center [96, 35] width 20 height 9
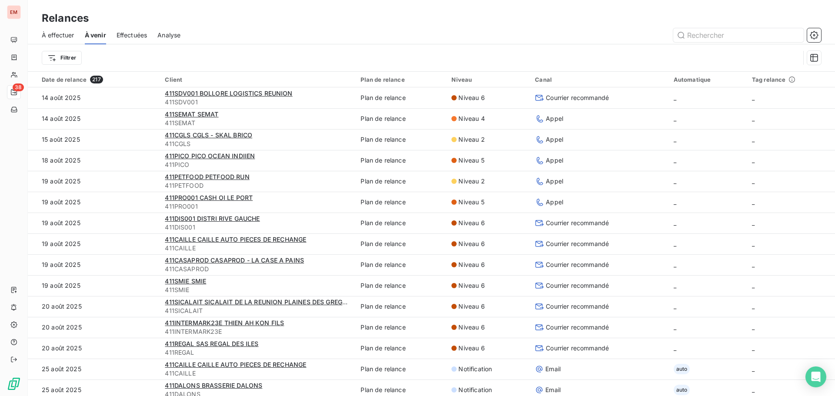
click at [133, 31] on span "Effectuées" at bounding box center [132, 35] width 31 height 9
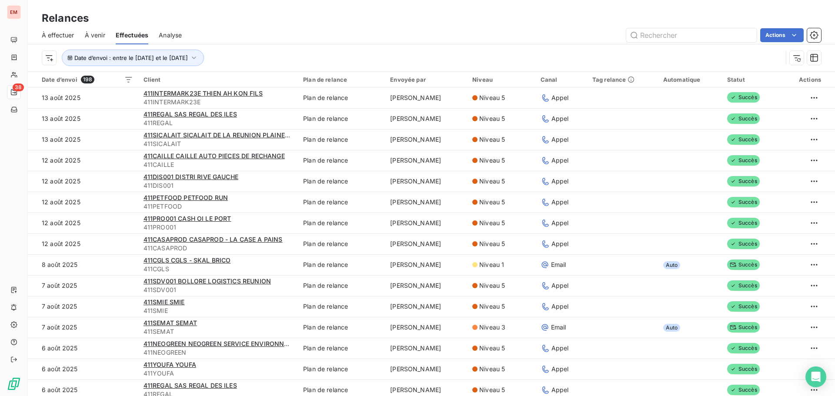
drag, startPoint x: 94, startPoint y: 37, endPoint x: 83, endPoint y: 37, distance: 11.7
click at [94, 37] on span "À venir" at bounding box center [95, 35] width 20 height 9
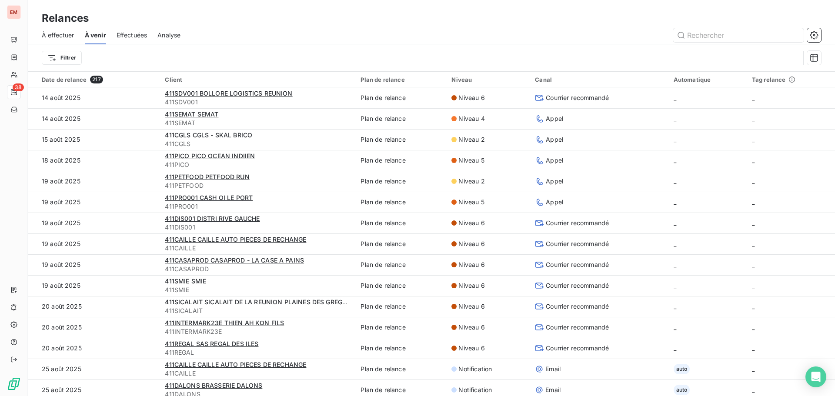
click at [190, 37] on div "À effectuer À venir Effectuées Analyse" at bounding box center [431, 35] width 807 height 18
click at [177, 33] on span "Analyse" at bounding box center [168, 35] width 23 height 9
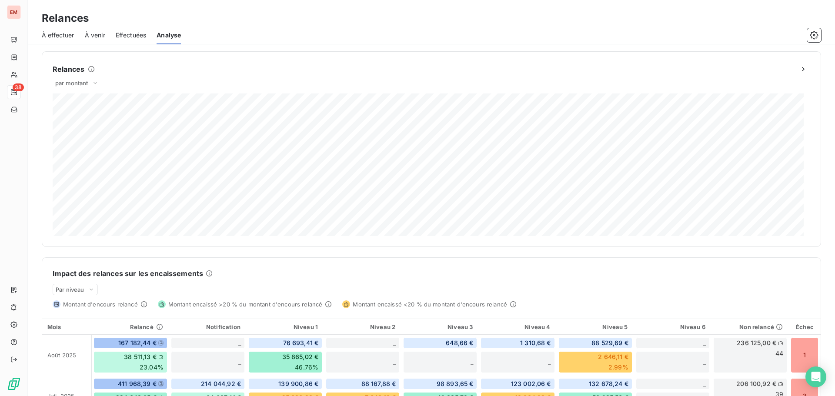
click at [59, 40] on div "À effectuer" at bounding box center [58, 35] width 33 height 18
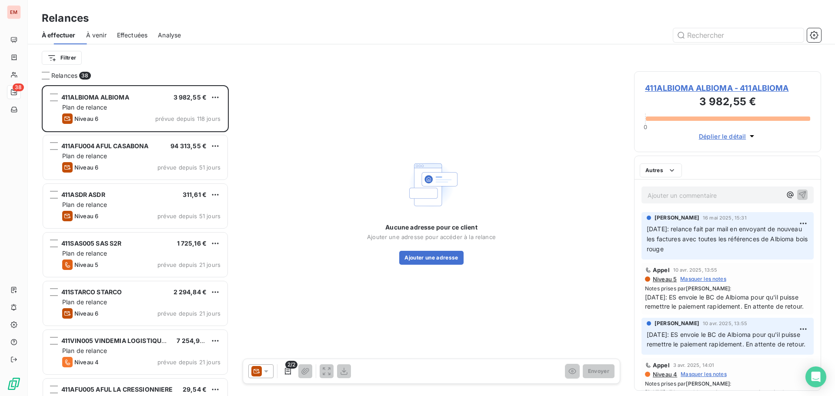
scroll to position [304, 181]
click at [125, 34] on span "Effectuées" at bounding box center [132, 35] width 31 height 9
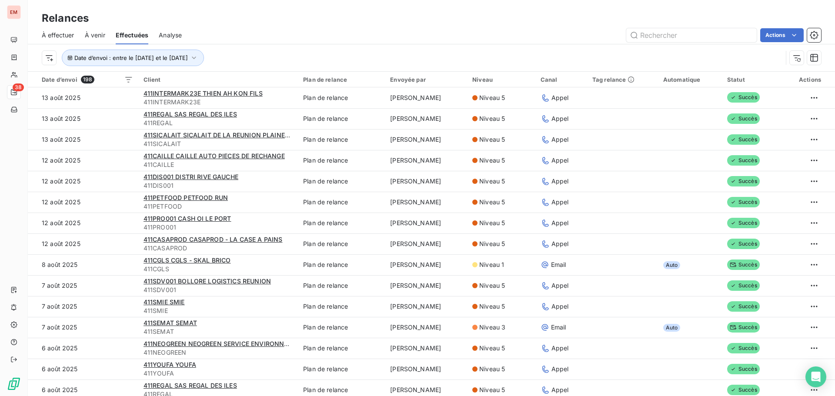
click at [96, 37] on span "À venir" at bounding box center [95, 35] width 20 height 9
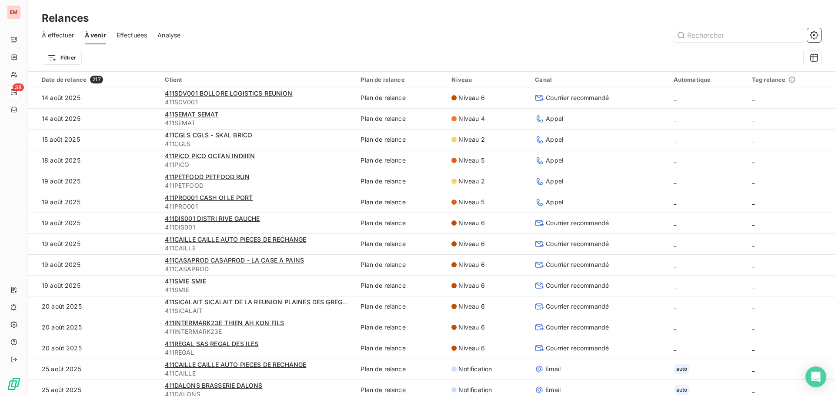
click at [67, 35] on span "À effectuer" at bounding box center [58, 35] width 33 height 9
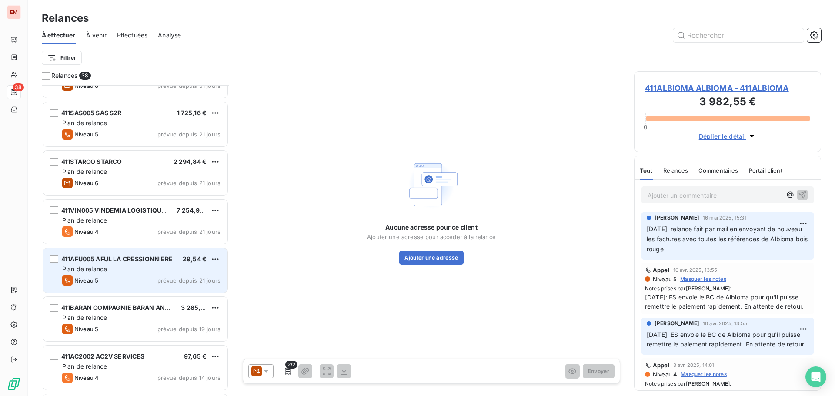
scroll to position [174, 0]
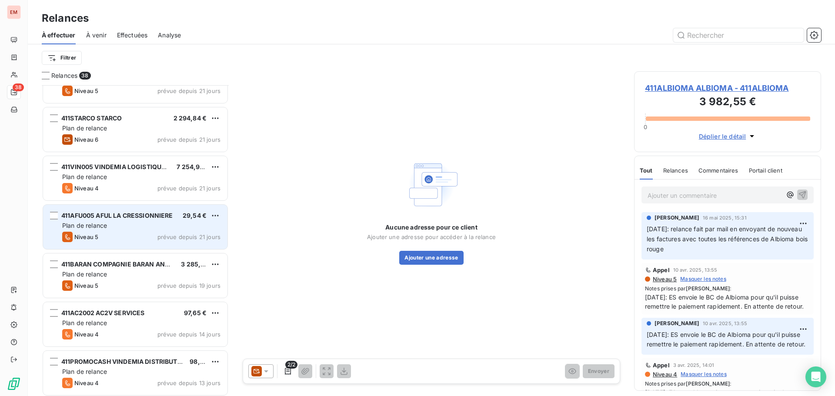
click at [122, 230] on div "Plan de relance" at bounding box center [141, 225] width 158 height 9
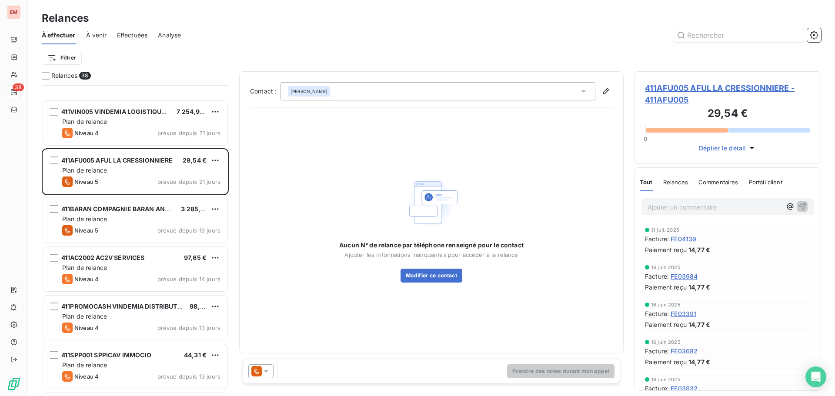
scroll to position [305, 0]
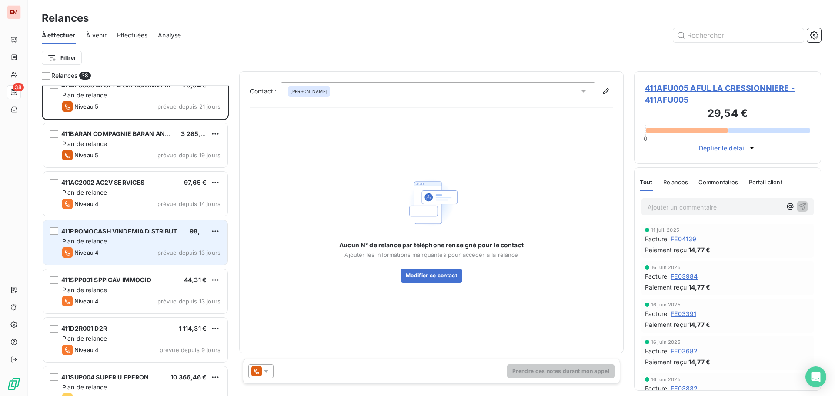
click at [126, 249] on div "Niveau 4 prévue depuis 13 jours" at bounding box center [141, 253] width 158 height 10
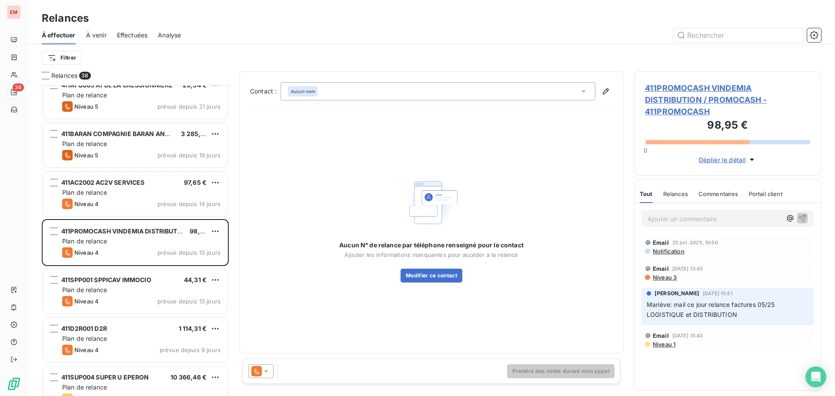
scroll to position [392, 0]
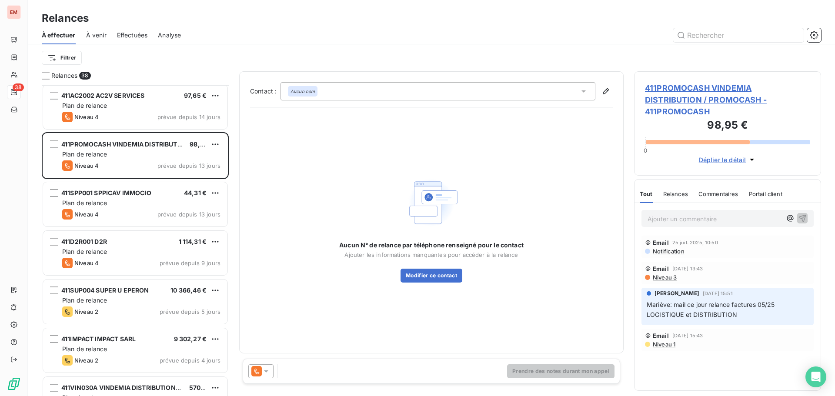
click at [261, 366] on icon at bounding box center [256, 371] width 10 height 10
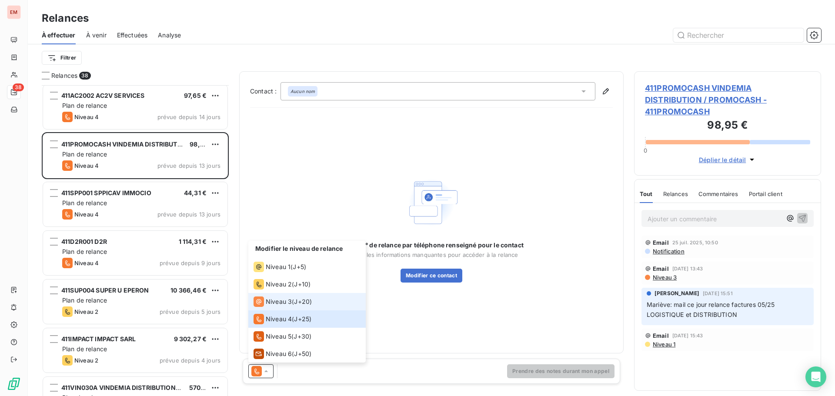
click at [284, 304] on span "Niveau 3" at bounding box center [279, 302] width 26 height 9
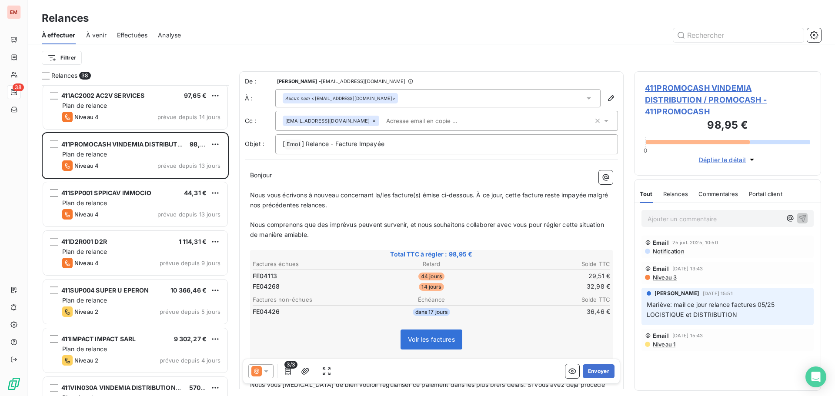
scroll to position [304, 181]
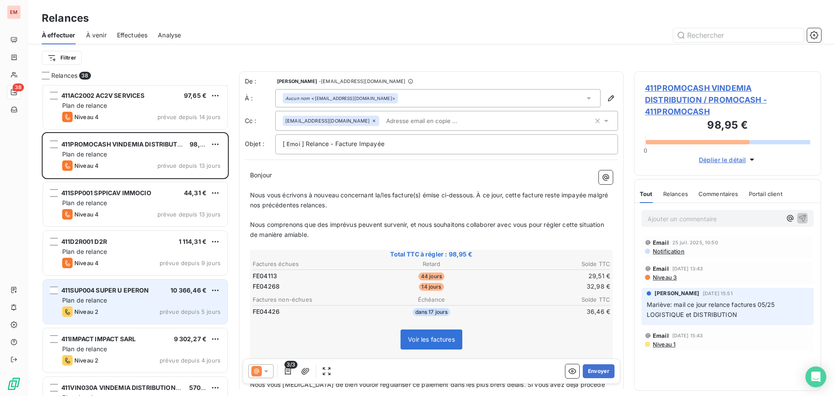
click at [125, 304] on div "Plan de relance" at bounding box center [141, 300] width 158 height 9
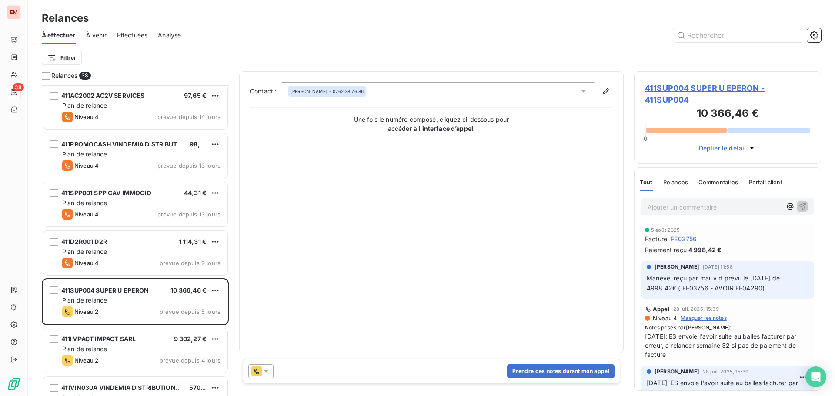
click at [255, 368] on icon at bounding box center [256, 371] width 10 height 10
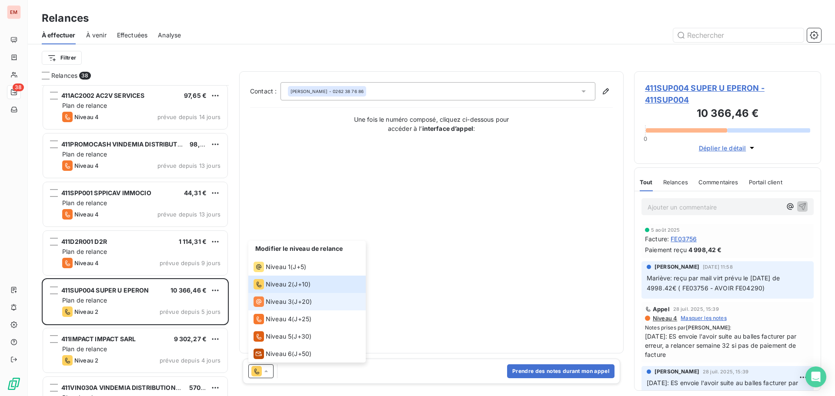
click at [283, 303] on span "Niveau 3" at bounding box center [279, 302] width 26 height 9
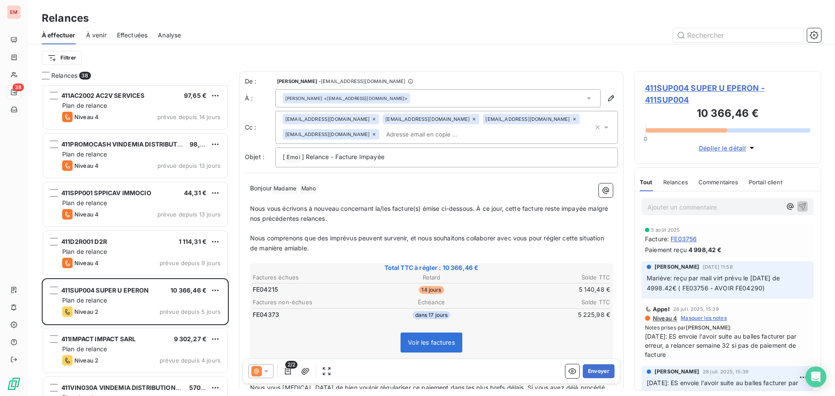
scroll to position [435, 0]
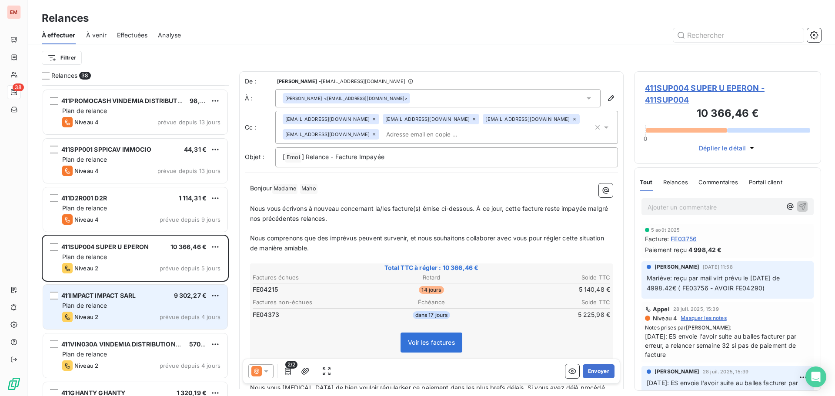
click at [122, 318] on div "Niveau 2 prévue depuis 4 jours" at bounding box center [141, 317] width 158 height 10
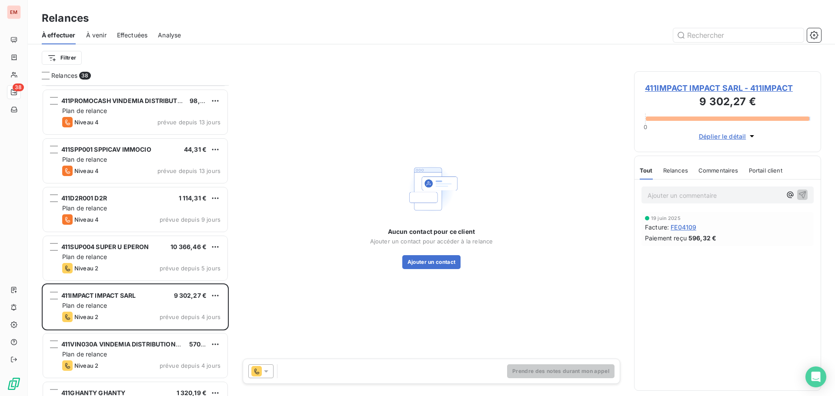
drag, startPoint x: 253, startPoint y: 369, endPoint x: 258, endPoint y: 369, distance: 4.8
click at [256, 369] on icon at bounding box center [256, 371] width 10 height 10
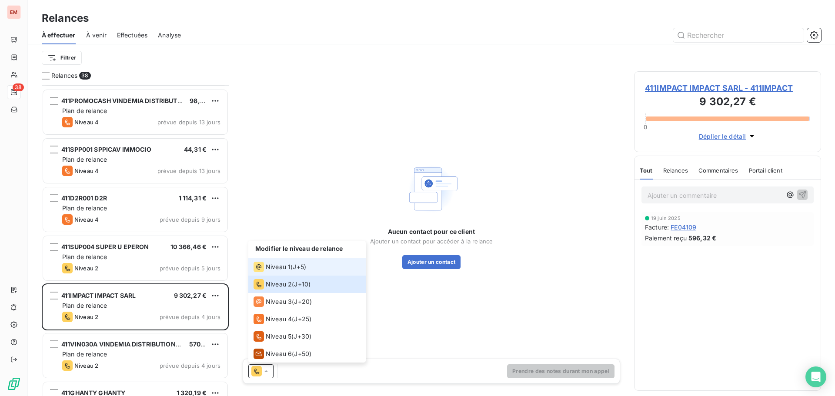
click at [283, 268] on span "Niveau 1" at bounding box center [278, 267] width 25 height 9
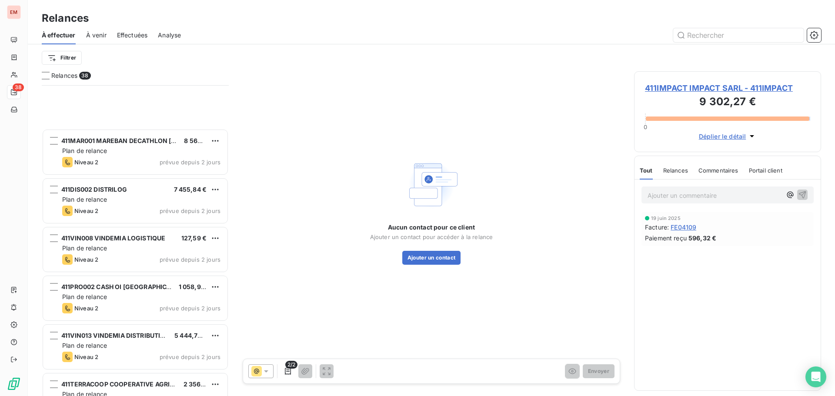
scroll to position [1218, 0]
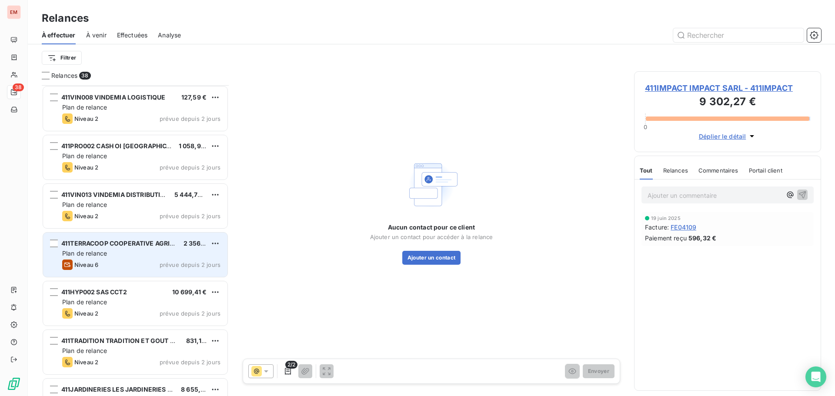
click at [107, 264] on div "Niveau 6 prévue depuis 2 jours" at bounding box center [141, 265] width 158 height 10
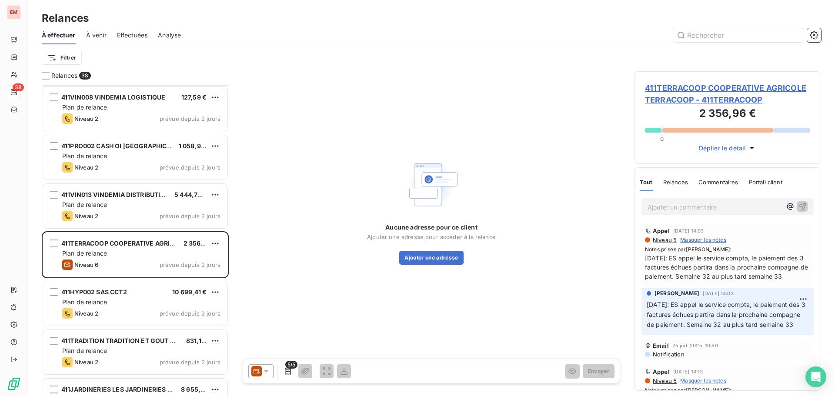
click at [266, 372] on icon at bounding box center [266, 372] width 4 height 2
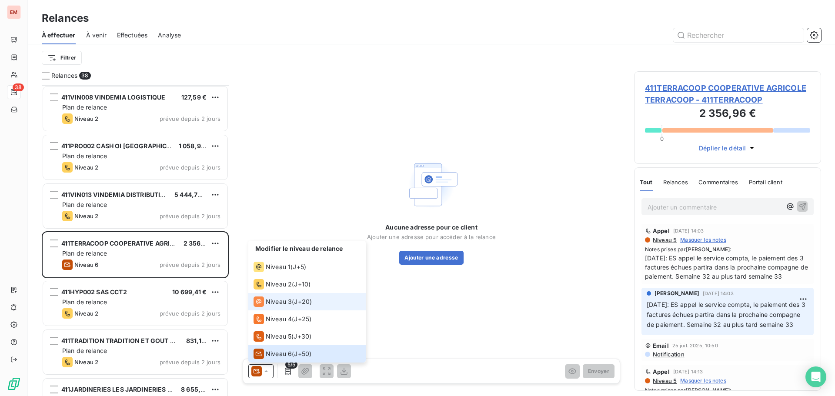
click at [279, 304] on span "Niveau 3" at bounding box center [279, 302] width 26 height 9
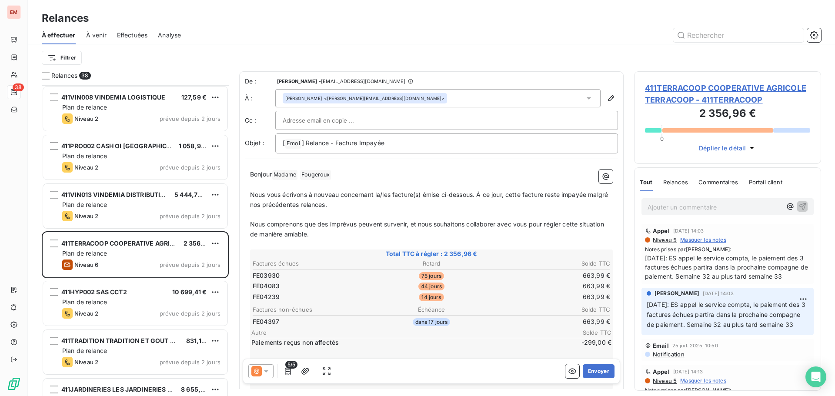
click at [264, 371] on icon at bounding box center [266, 371] width 9 height 9
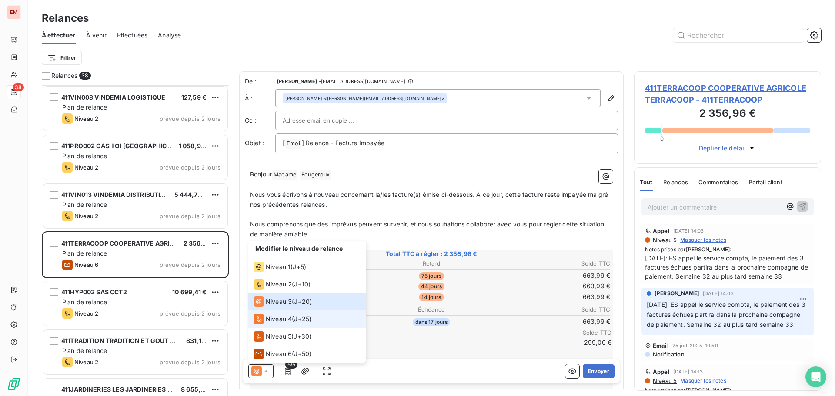
click at [271, 319] on span "Niveau 4" at bounding box center [279, 319] width 26 height 9
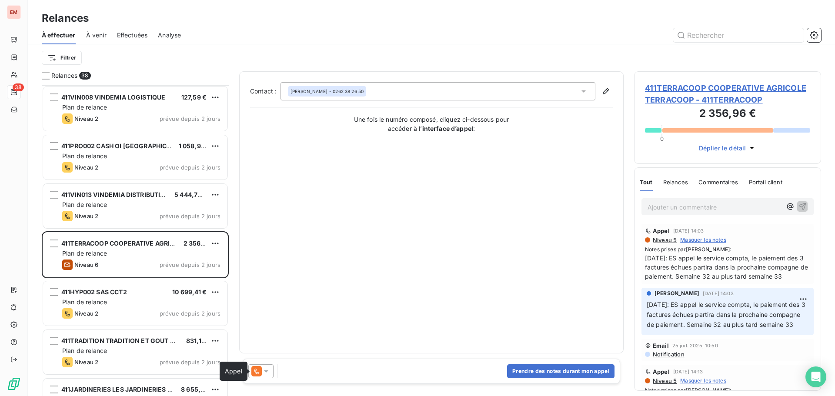
click at [261, 370] on icon at bounding box center [256, 371] width 10 height 10
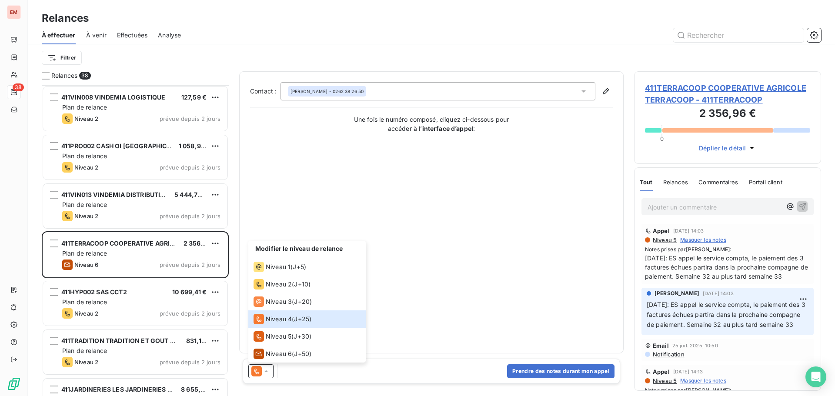
click at [426, 270] on div "Contact : [PERSON_NAME] - 0262 38 26 50 Une fois le numéro composé, cliquez ci-…" at bounding box center [431, 212] width 363 height 261
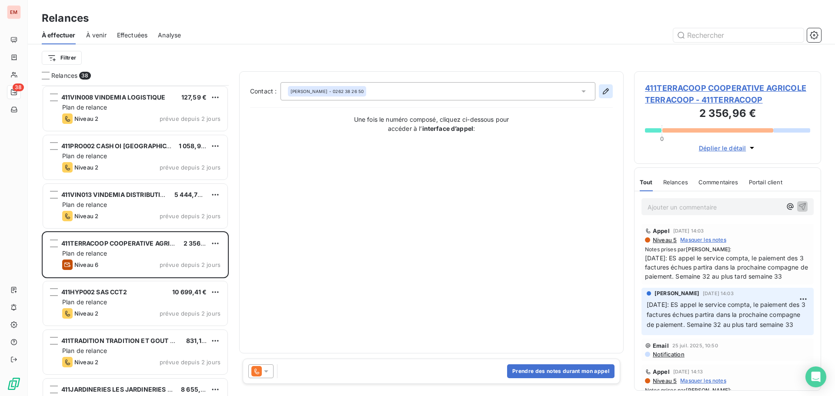
click at [603, 90] on icon "button" at bounding box center [606, 91] width 9 height 9
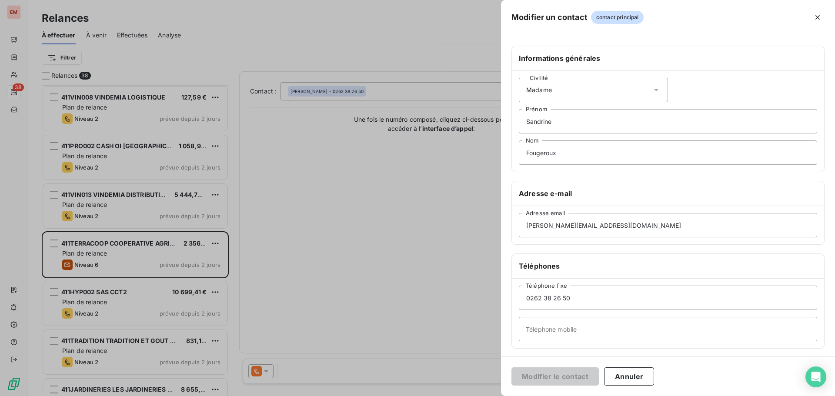
click at [328, 240] on div at bounding box center [417, 198] width 835 height 396
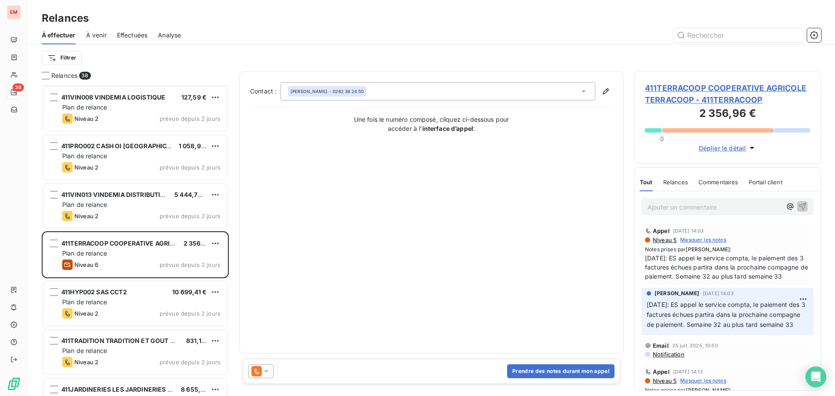
click at [585, 91] on icon at bounding box center [584, 91] width 4 height 2
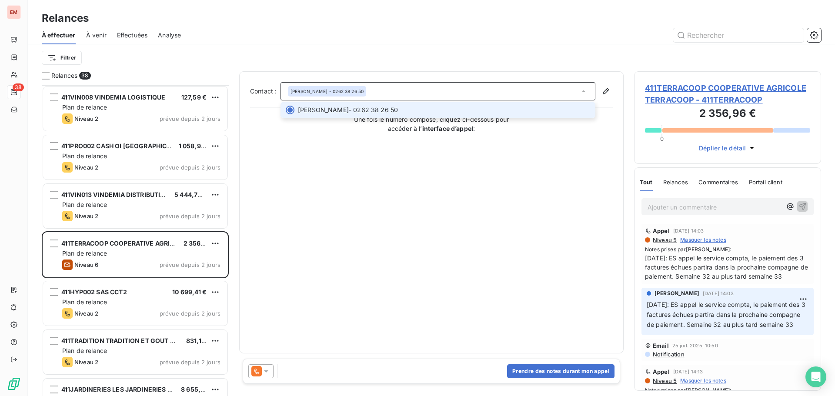
click at [585, 91] on icon at bounding box center [583, 91] width 3 height 2
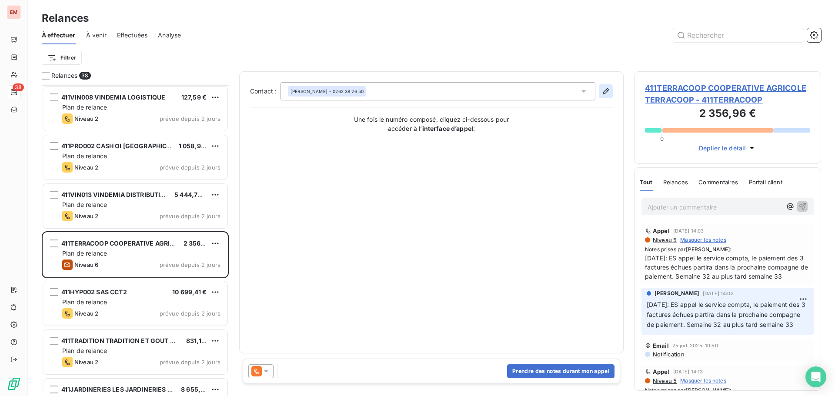
click at [607, 90] on icon "button" at bounding box center [606, 91] width 6 height 6
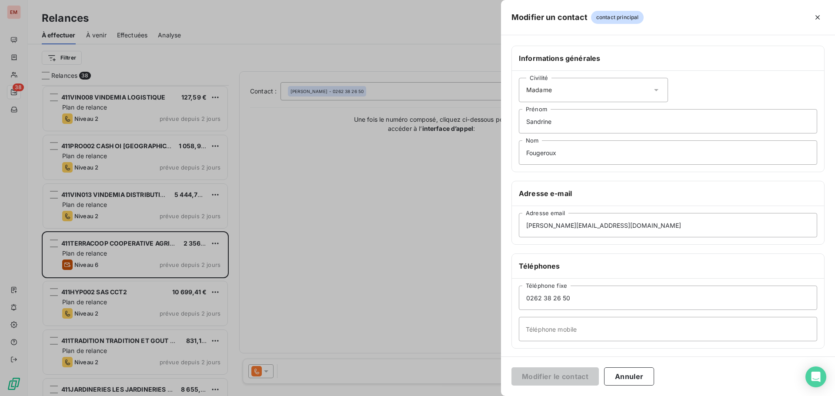
scroll to position [75, 0]
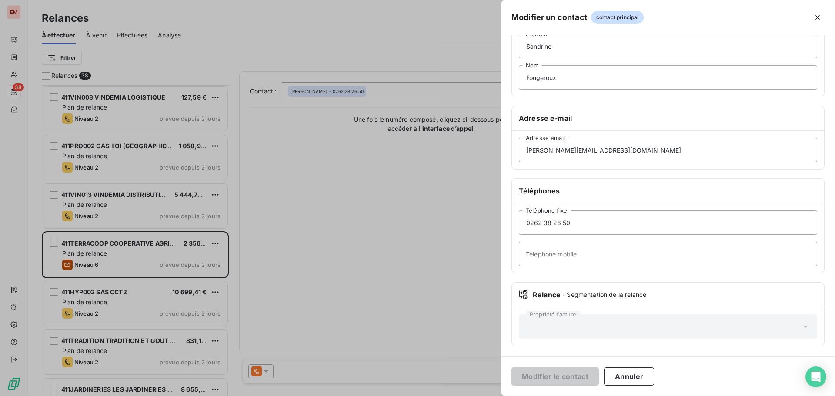
click at [336, 254] on div at bounding box center [417, 198] width 835 height 396
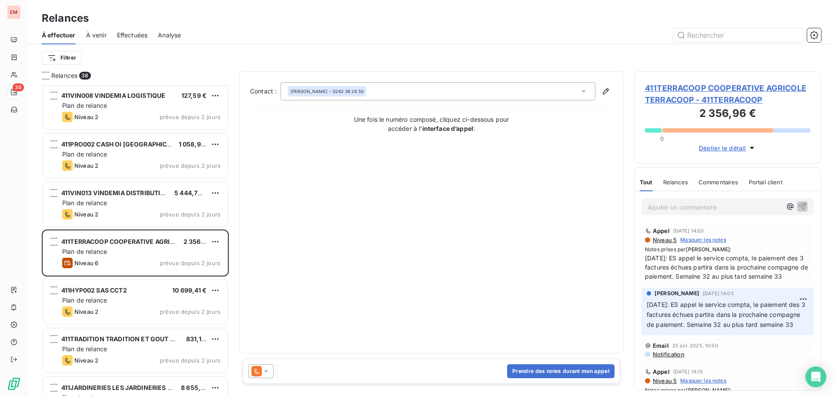
scroll to position [1149, 0]
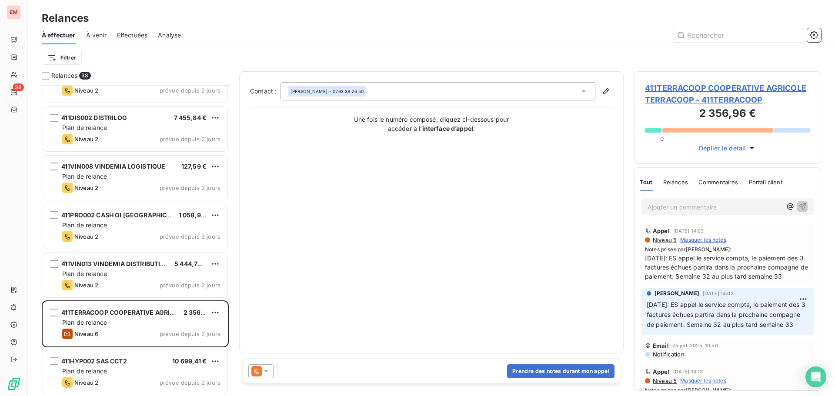
click at [264, 372] on icon at bounding box center [266, 371] width 9 height 9
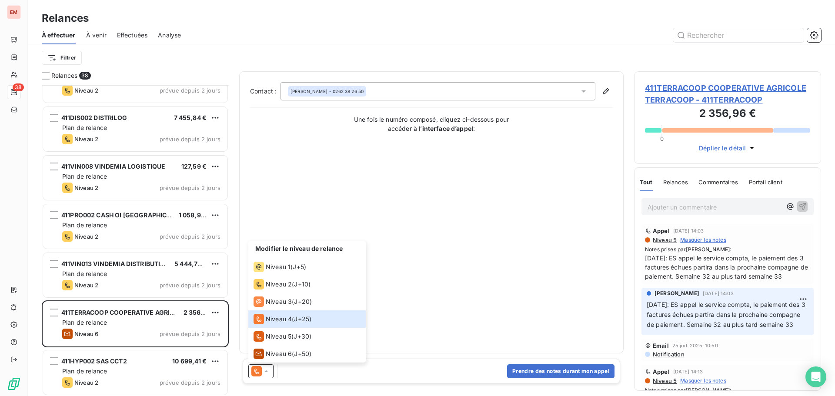
click at [421, 278] on div "Contact : [PERSON_NAME] - 0262 38 26 50 Une fois le numéro composé, cliquez ci-…" at bounding box center [431, 212] width 363 height 261
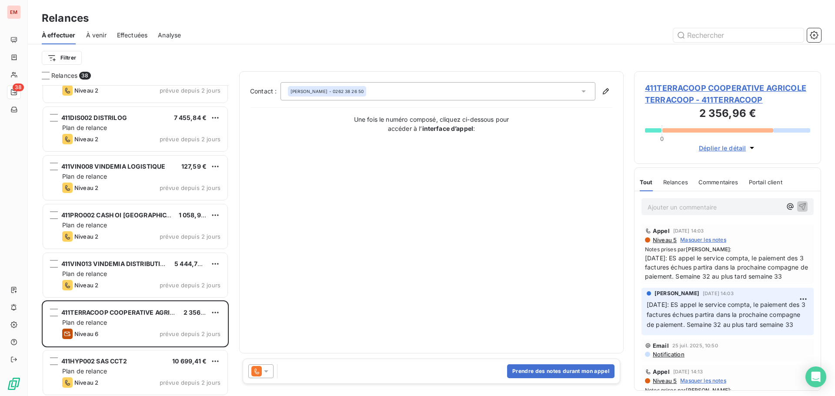
click at [686, 263] on span "[DATE]: ES appel le service compta, le paiement des 3 factures échues partira d…" at bounding box center [727, 267] width 165 height 27
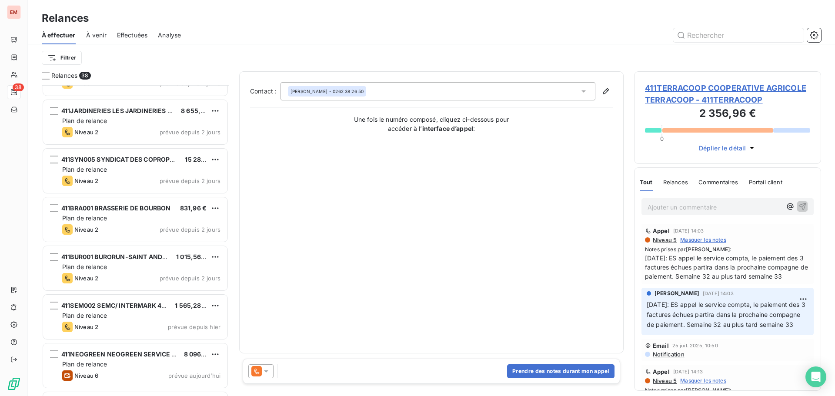
scroll to position [1541, 0]
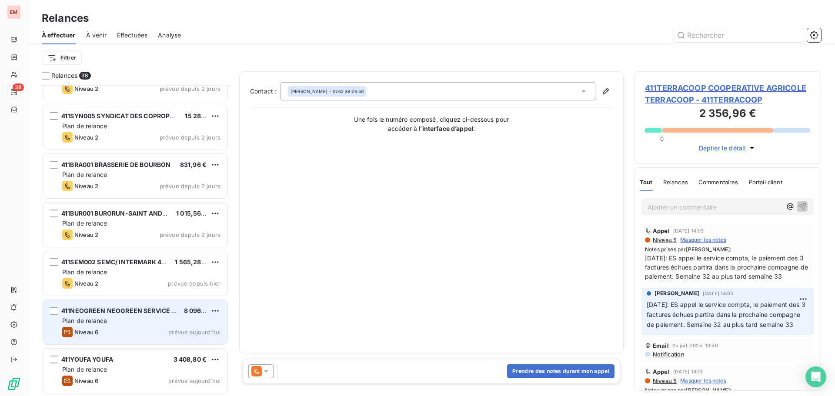
click at [128, 324] on div "Plan de relance" at bounding box center [141, 321] width 158 height 9
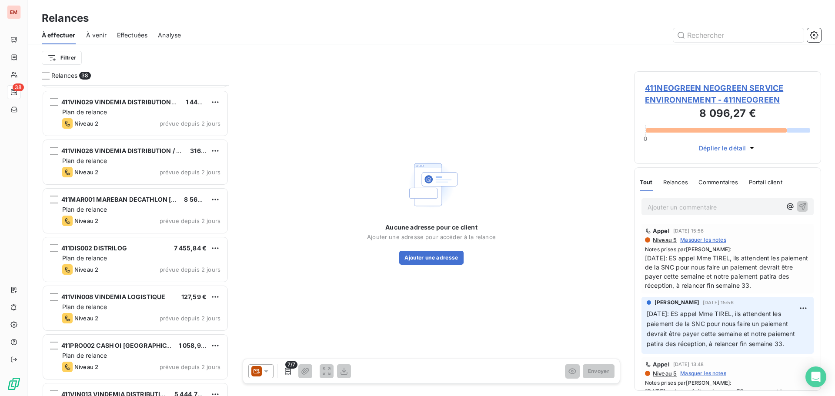
scroll to position [1131, 0]
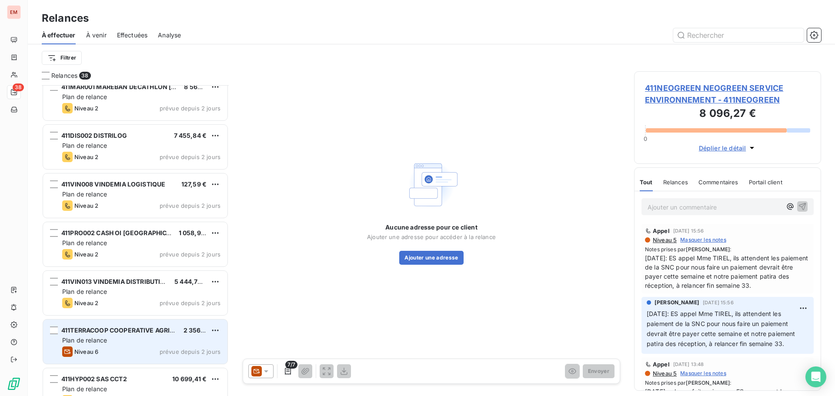
click at [136, 344] on div "Plan de relance" at bounding box center [141, 340] width 158 height 9
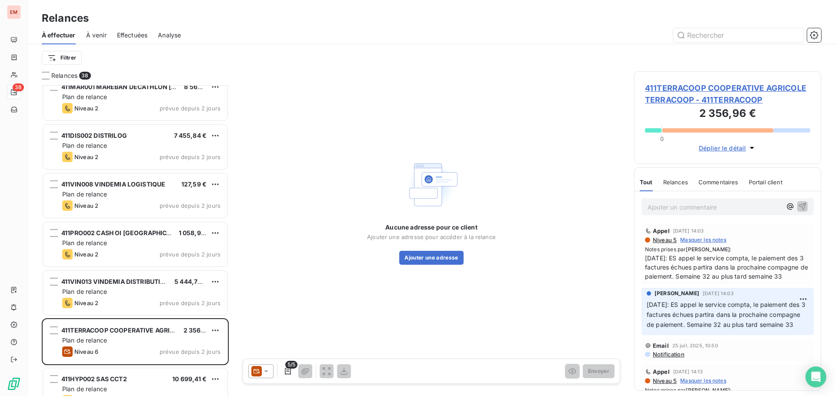
scroll to position [1175, 0]
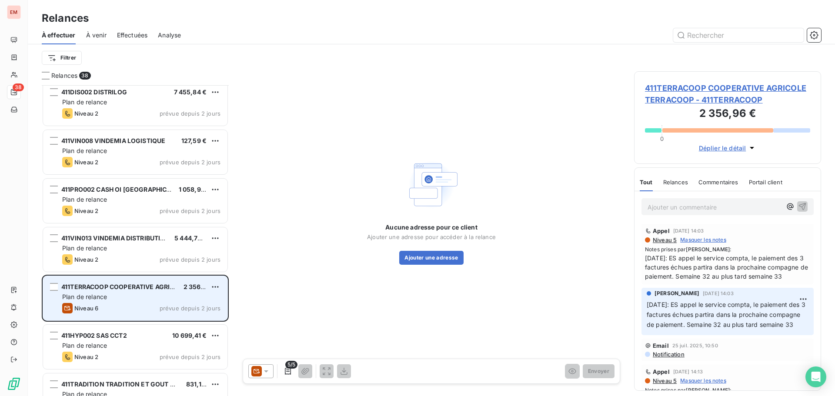
click at [136, 301] on div "Plan de relance" at bounding box center [141, 297] width 158 height 9
click at [130, 290] on span "411TERRACOOP COOPERATIVE AGRICOLE TERRACOOP" at bounding box center [143, 286] width 164 height 7
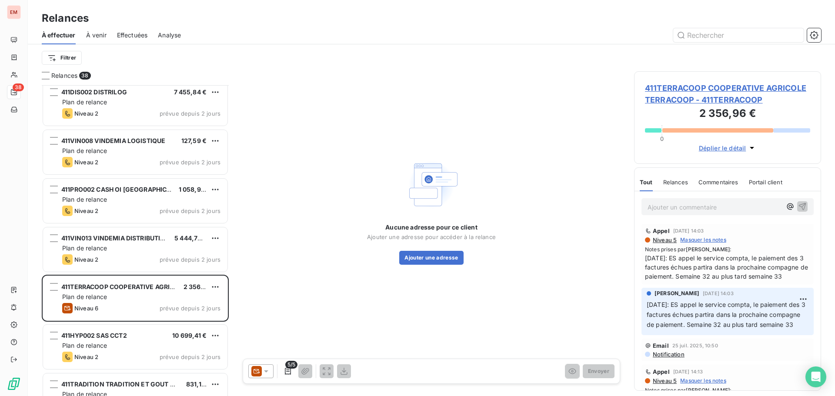
click at [269, 370] on icon at bounding box center [266, 371] width 9 height 9
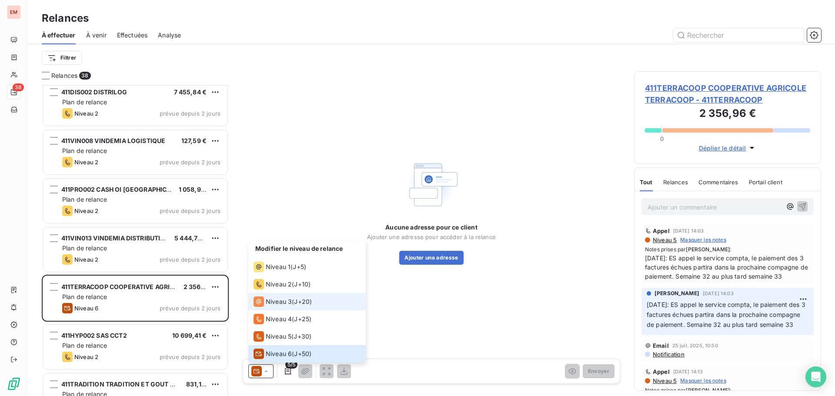
click at [277, 305] on span "Niveau 3" at bounding box center [279, 302] width 26 height 9
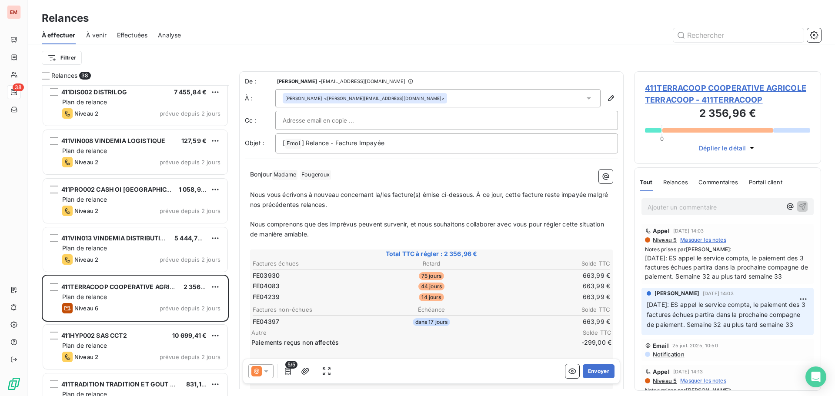
scroll to position [304, 181]
click at [697, 207] on p "Ajouter un commentaire ﻿" at bounding box center [715, 207] width 134 height 11
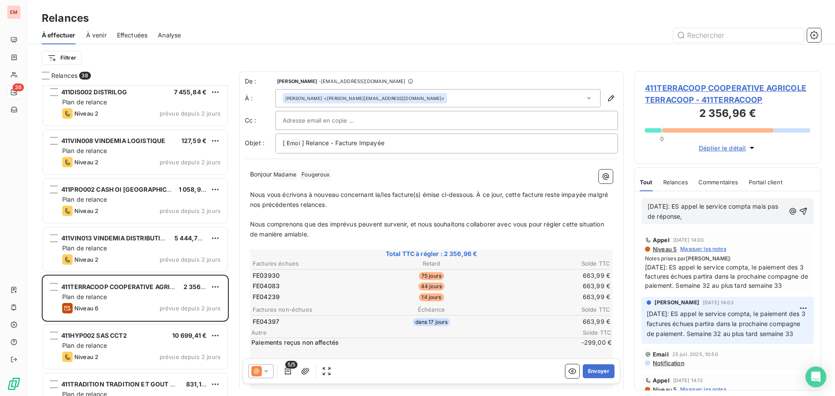
click at [732, 215] on p "[DATE]: ES appel le service compta mais pas de réponse," at bounding box center [716, 212] width 137 height 20
click at [753, 216] on span "[DATE]: ES appel le service compta mais pas de réponse, ES envoie un ail de rel…" at bounding box center [714, 211] width 133 height 17
click at [733, 222] on p "[DATE]: ES appel le service compta mais pas de réponse, ES envoie un mail de re…" at bounding box center [716, 212] width 137 height 20
click at [800, 215] on icon "button" at bounding box center [803, 211] width 7 height 7
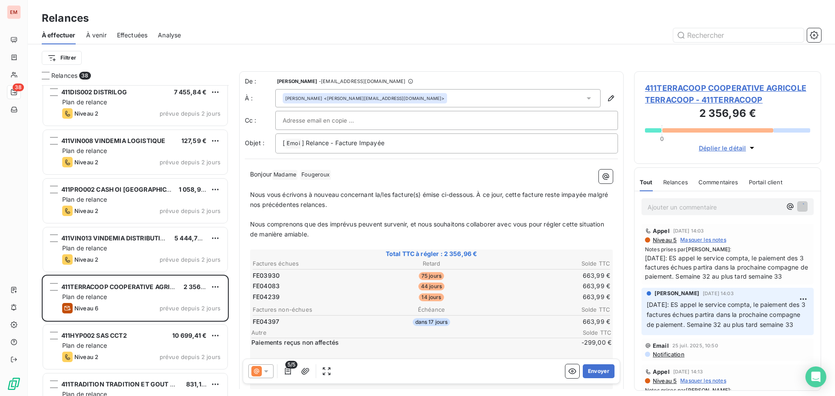
click at [267, 369] on icon at bounding box center [266, 371] width 9 height 9
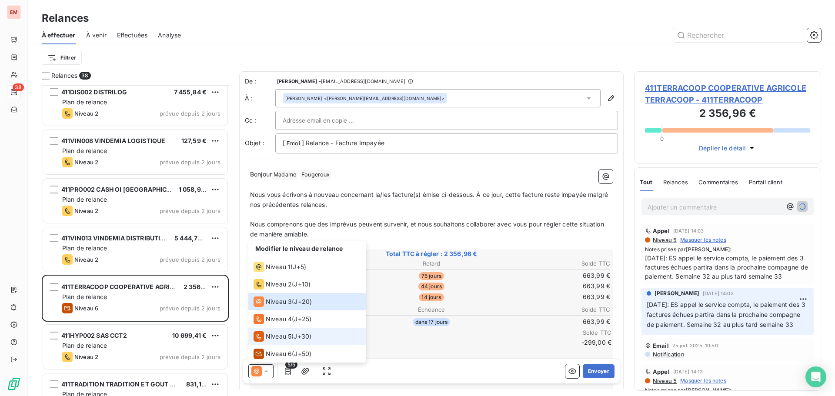
click at [279, 334] on span "Niveau 5" at bounding box center [279, 336] width 26 height 9
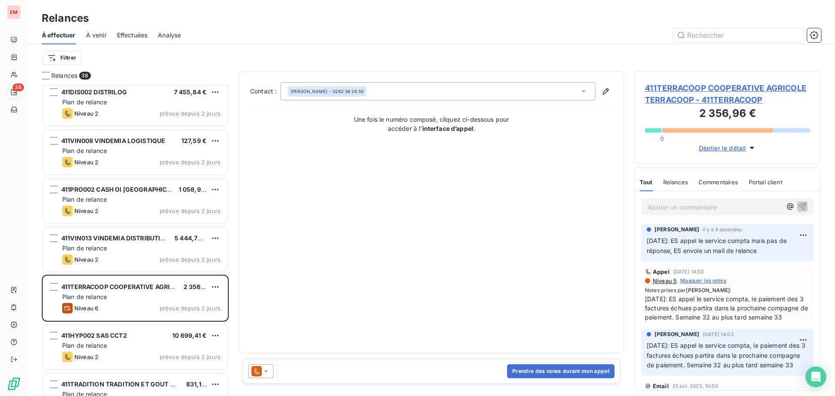
drag, startPoint x: 767, startPoint y: 251, endPoint x: 686, endPoint y: 244, distance: 80.8
click at [661, 244] on p "[DATE]: ES appel le service compta mais pas de réponse, ES envoie un mail de re…" at bounding box center [728, 246] width 162 height 20
click at [793, 235] on html "EM 38 Relances À effectuer À venir Effectuées Analyse Filtrer Relances 38 411MA…" at bounding box center [417, 198] width 835 height 396
click at [781, 253] on div "Editer" at bounding box center [776, 255] width 49 height 14
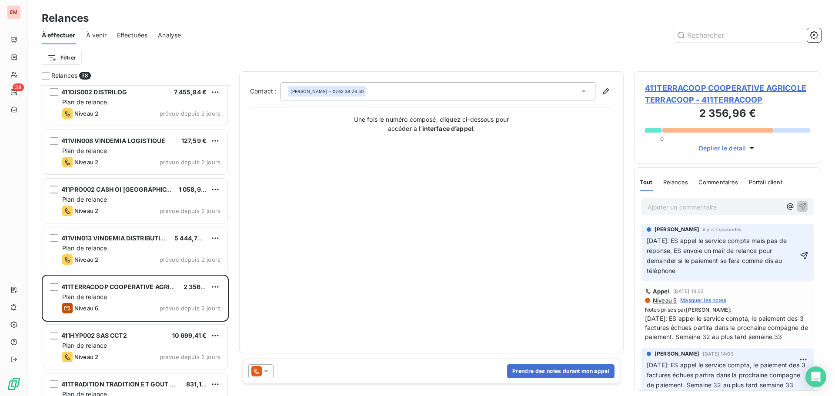
drag, startPoint x: 693, startPoint y: 269, endPoint x: 638, endPoint y: 241, distance: 62.1
click at [638, 241] on div "[PERSON_NAME] il y a 7 secondes [DATE]: ES appel le service compta mais pas de …" at bounding box center [728, 252] width 186 height 61
copy span "[DATE]: ES appel le service compta mais pas de réponse, ES envoie un mail de re…"
click at [702, 269] on p "[DATE]: ES appel le service compta mais pas de réponse, ES envoie un mail de re…" at bounding box center [722, 256] width 151 height 40
drag, startPoint x: 696, startPoint y: 271, endPoint x: 759, endPoint y: 260, distance: 64.2
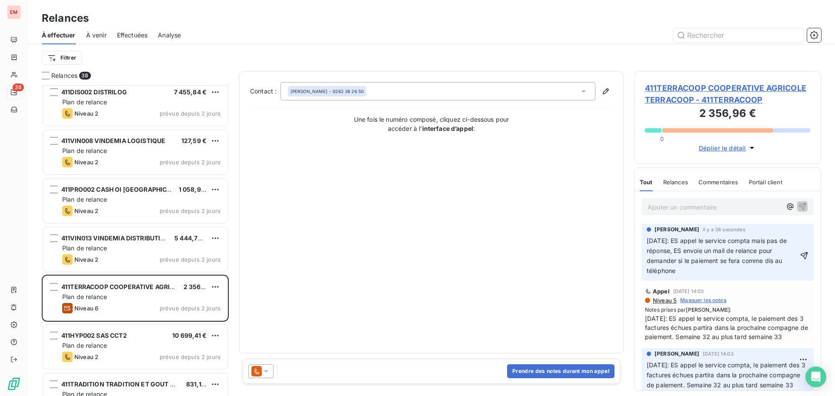
click at [759, 260] on p "[DATE]: ES appel le service compta mais pas de réponse, ES envoie un mail de re…" at bounding box center [722, 256] width 151 height 40
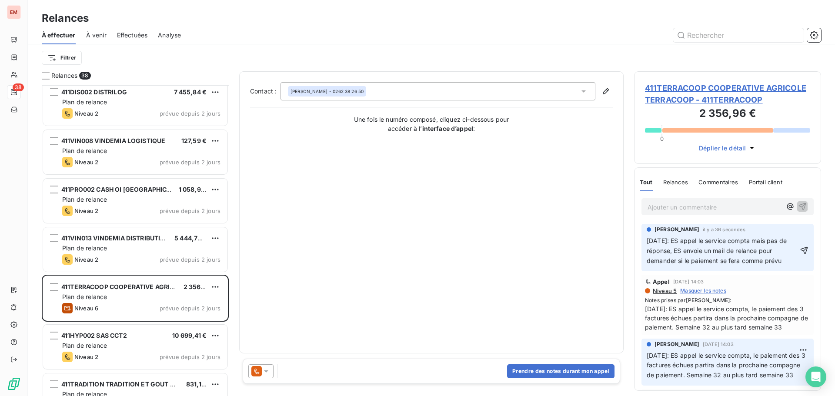
drag, startPoint x: 683, startPoint y: 275, endPoint x: 641, endPoint y: 242, distance: 53.3
click at [641, 242] on div "[PERSON_NAME] il y a 36 secondes [DATE]: ES appel le service compta mais pas de…" at bounding box center [728, 247] width 186 height 51
copy span "[DATE]: ES appel le service compta mais pas de réponse, ES envoie un mail de re…"
click at [800, 255] on icon "button" at bounding box center [804, 250] width 9 height 9
click at [555, 368] on button "Prendre des notes durant mon appel" at bounding box center [560, 372] width 107 height 14
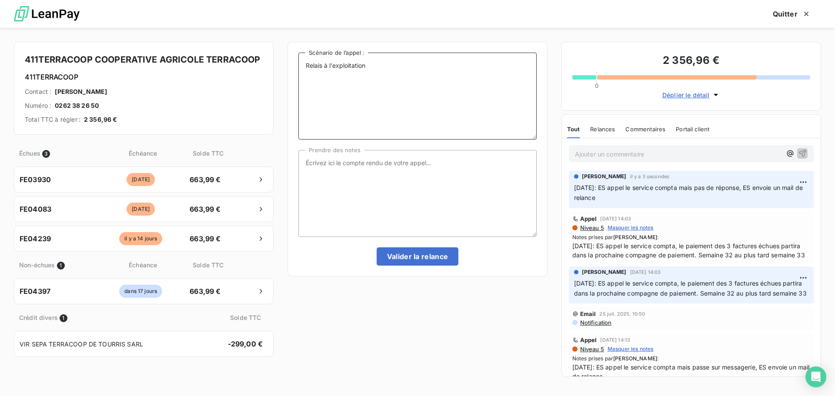
click at [416, 84] on textarea "Relais à l'exploitation" at bounding box center [417, 96] width 238 height 87
paste textarea "[DATE]: ES appel le service compta mais pas de réponse, ES envoie un mail de re…"
type textarea "Relais à l'exploitation [DATE]: ES appel le service compta mais pas de réponse,…"
drag, startPoint x: 381, startPoint y: 152, endPoint x: 361, endPoint y: 179, distance: 33.9
click at [380, 153] on textarea "Prendre des notes" at bounding box center [417, 193] width 238 height 87
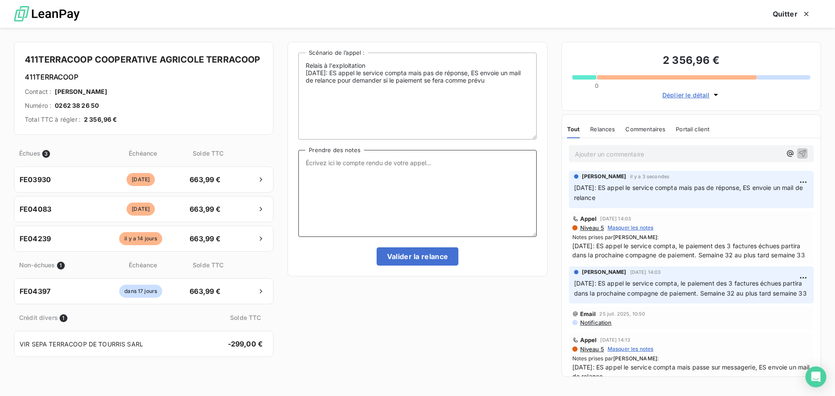
paste textarea "[DATE]: ES appel le service compta mais pas de réponse, ES envoie un mail de re…"
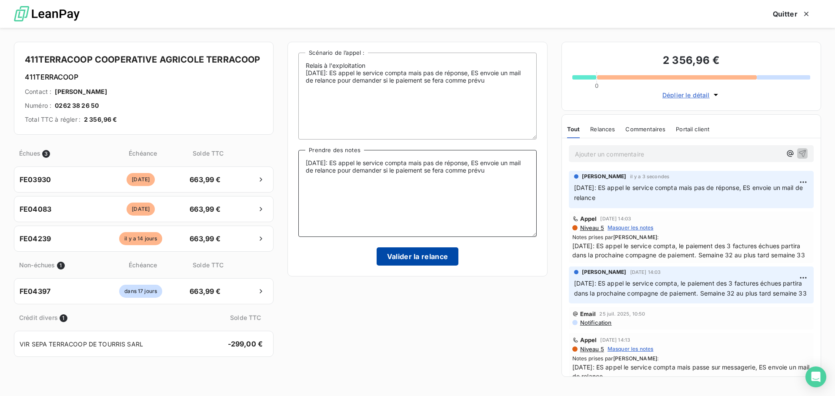
type textarea "[DATE]: ES appel le service compta mais pas de réponse, ES envoie un mail de re…"
click at [410, 258] on button "Valider la relance" at bounding box center [418, 257] width 82 height 18
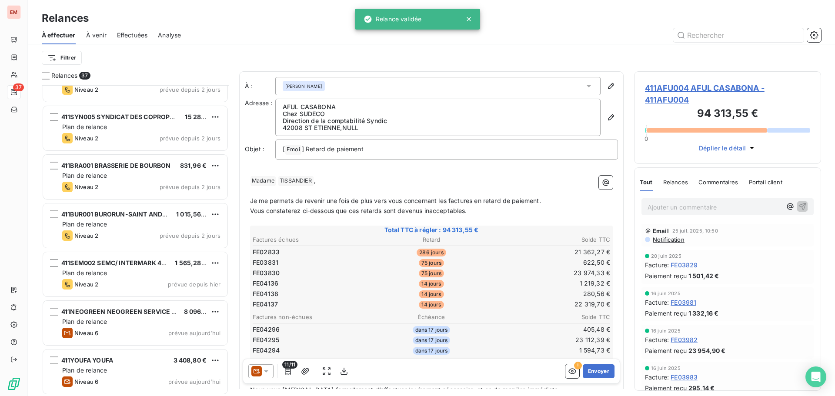
scroll to position [1492, 0]
click at [106, 37] on span "À venir" at bounding box center [96, 35] width 20 height 9
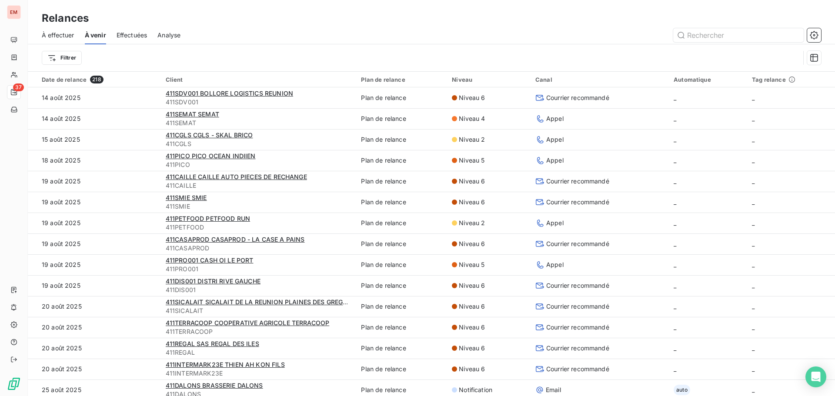
click at [135, 37] on span "Effectuées" at bounding box center [132, 35] width 31 height 9
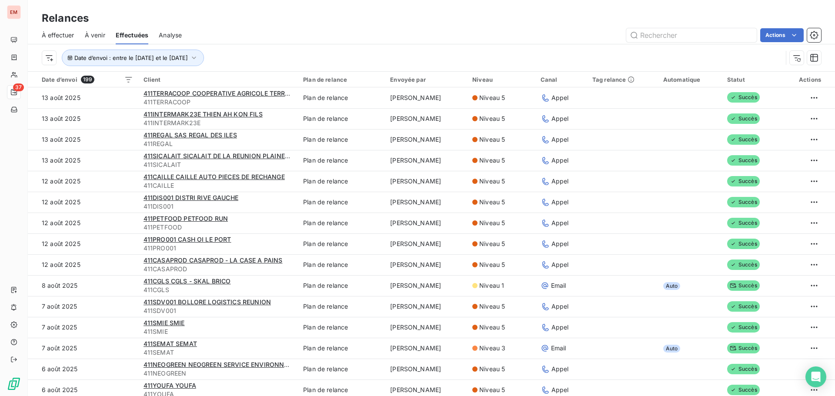
click at [161, 33] on span "Analyse" at bounding box center [170, 35] width 23 height 9
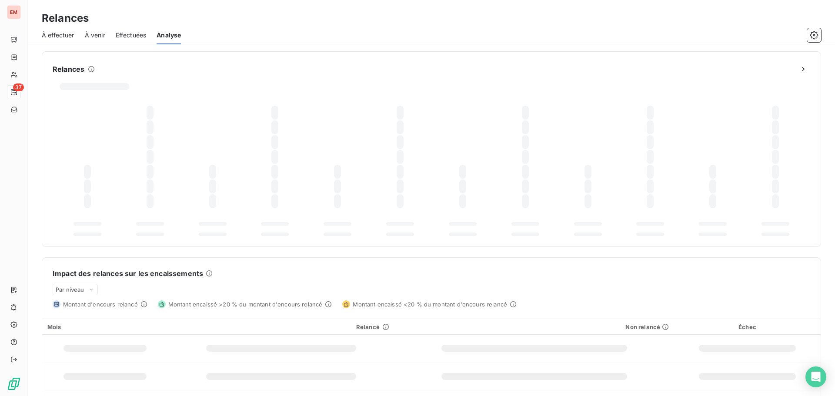
click at [89, 35] on span "À venir" at bounding box center [95, 35] width 20 height 9
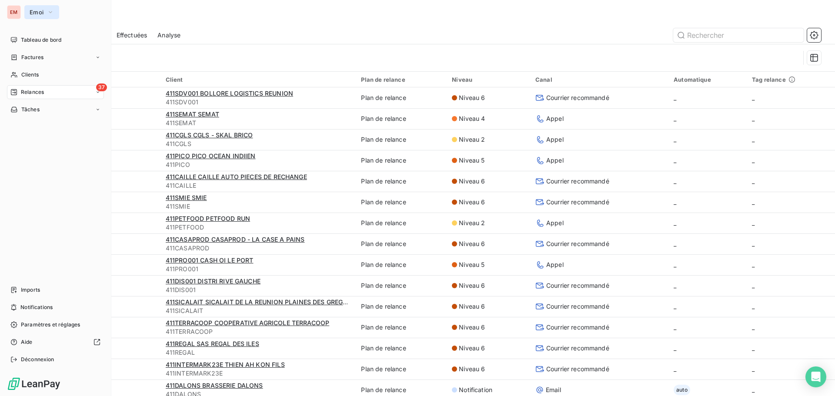
click at [25, 13] on button "Emoi" at bounding box center [41, 12] width 35 height 14
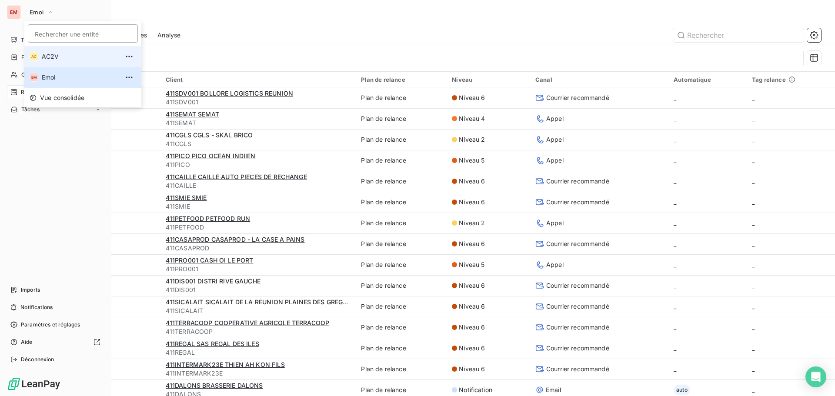
click at [44, 50] on li "AC AC2V" at bounding box center [82, 56] width 117 height 21
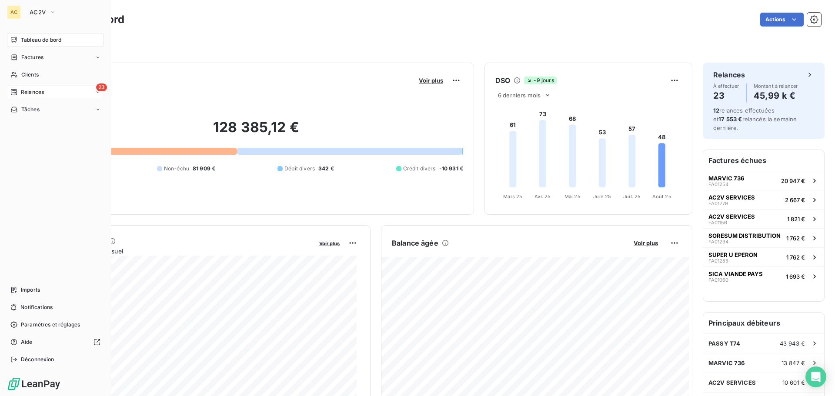
click at [19, 91] on div "Relances" at bounding box center [26, 92] width 33 height 8
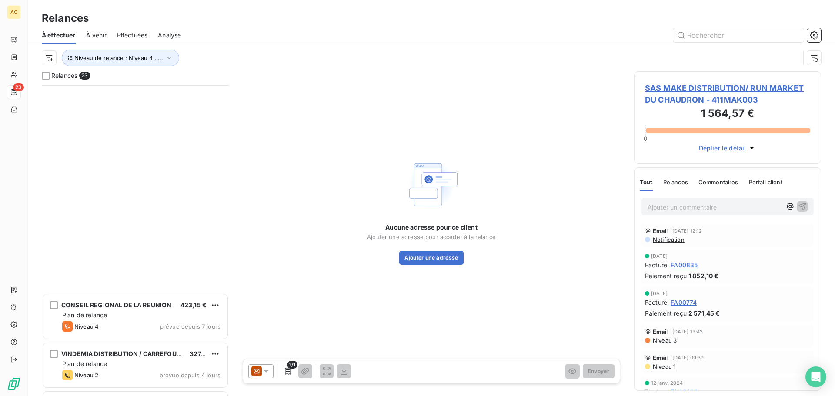
scroll to position [810, 0]
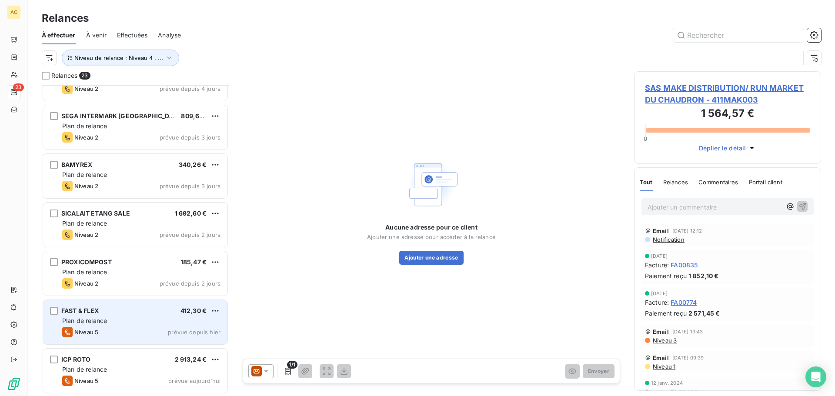
click at [130, 320] on div "Plan de relance" at bounding box center [141, 321] width 158 height 9
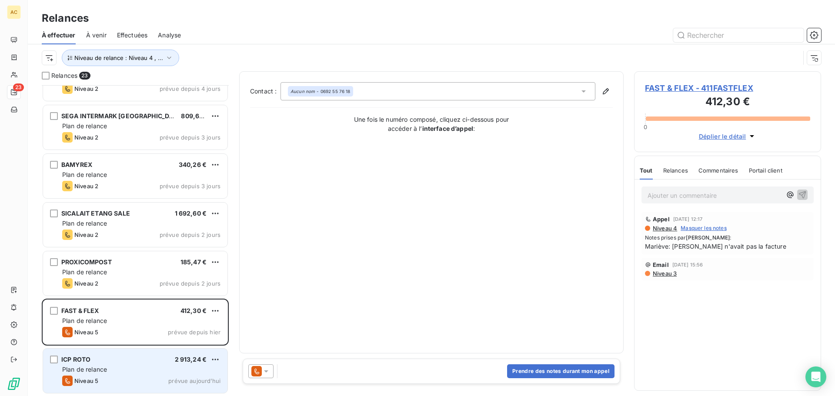
click at [114, 368] on div "Plan de relance" at bounding box center [141, 369] width 158 height 9
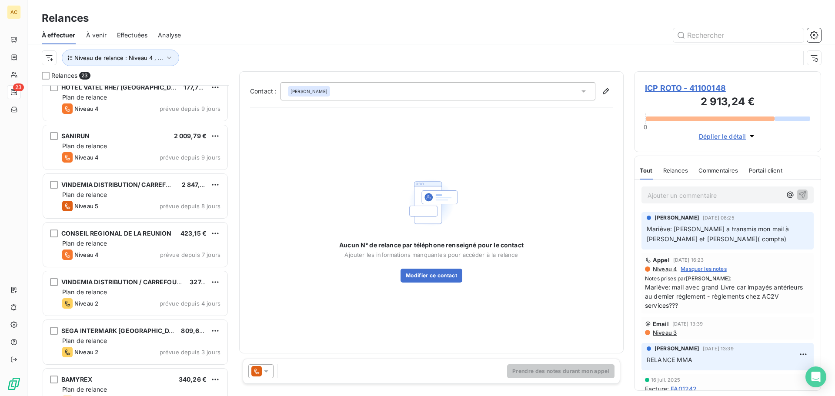
scroll to position [592, 0]
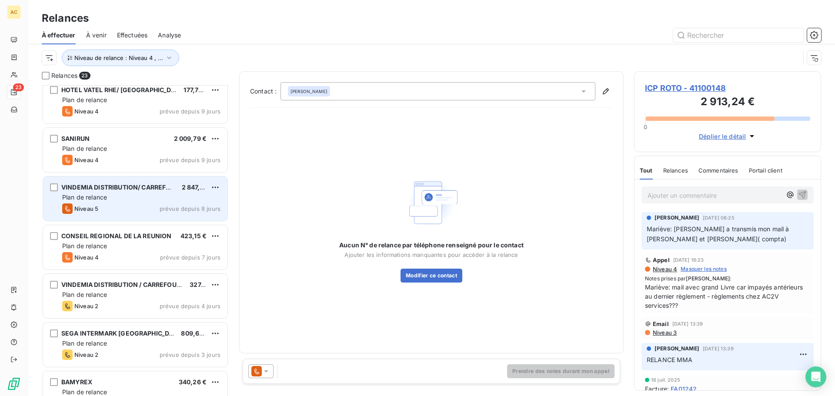
click at [100, 207] on div "Niveau 5 prévue depuis 8 jours" at bounding box center [141, 209] width 158 height 10
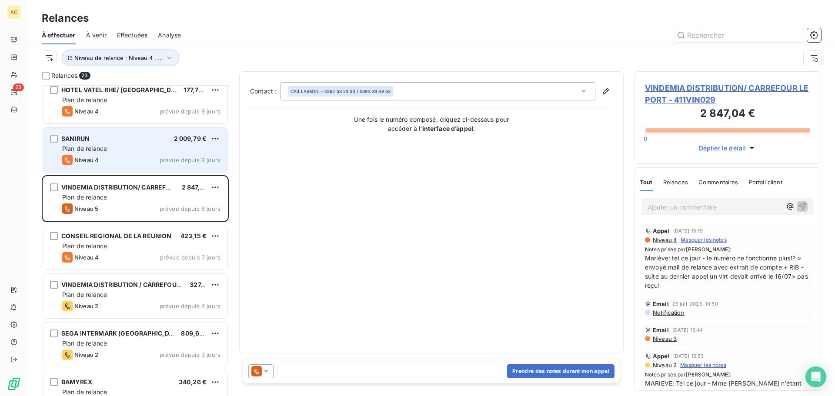
click at [112, 160] on div "Niveau 4 prévue depuis 9 jours" at bounding box center [141, 160] width 158 height 10
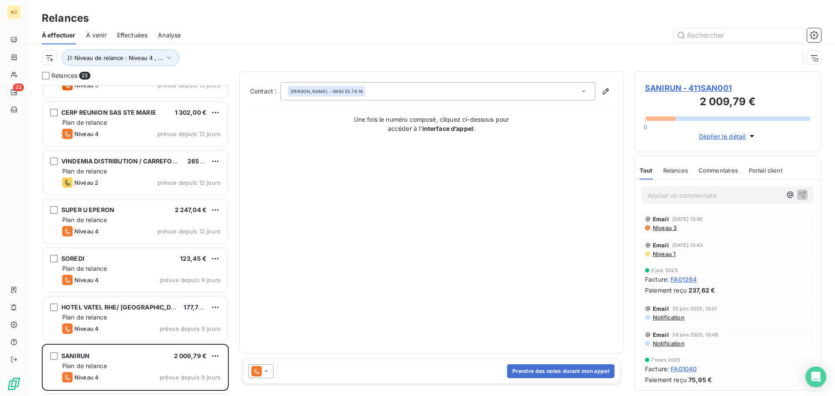
scroll to position [157, 0]
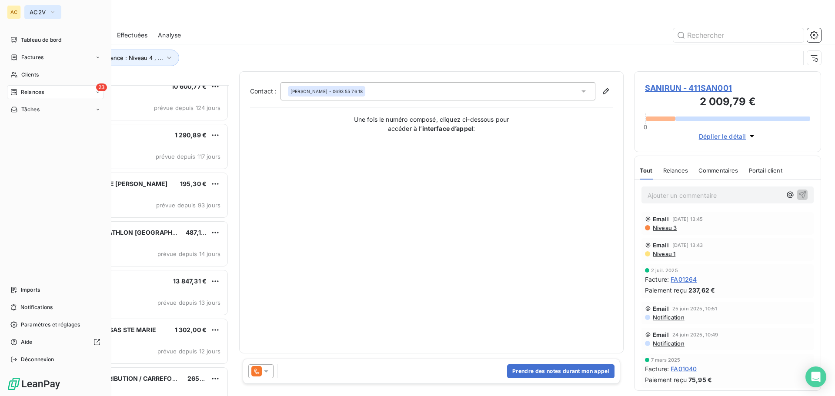
click at [27, 16] on button "AC2V" at bounding box center [42, 12] width 37 height 14
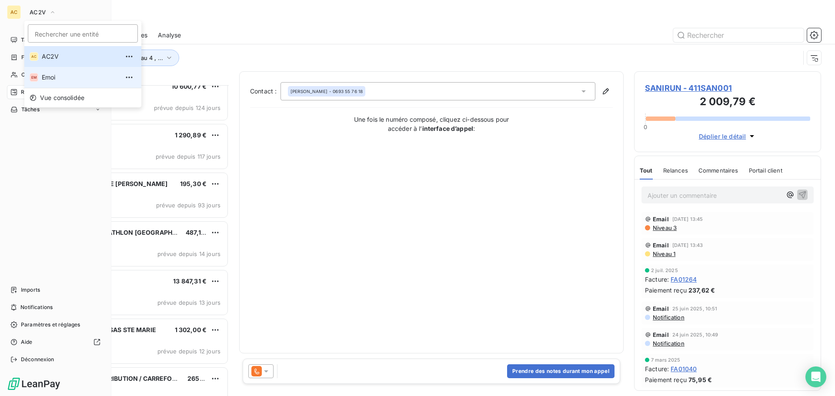
click at [43, 76] on span "Emoi" at bounding box center [80, 77] width 77 height 9
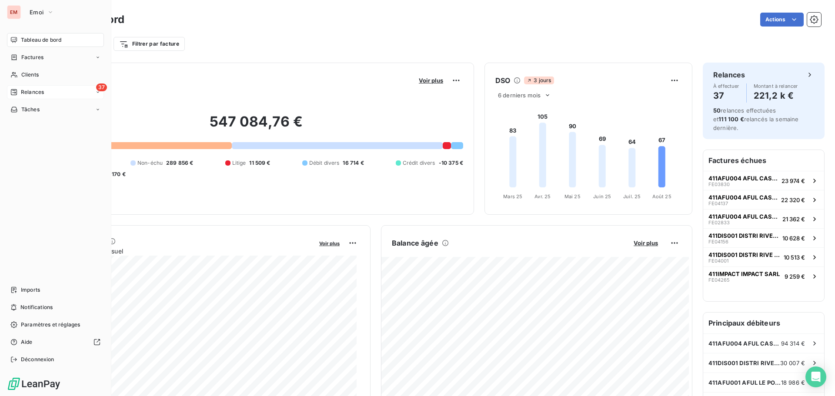
click at [11, 91] on icon at bounding box center [14, 92] width 6 height 6
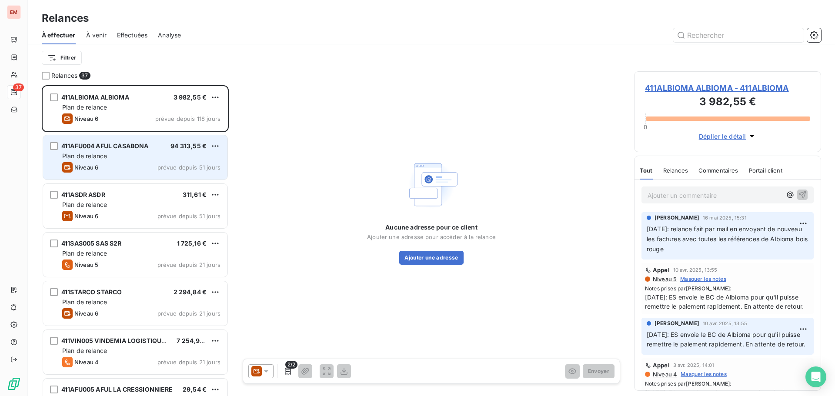
click at [108, 160] on div "Plan de relance" at bounding box center [141, 156] width 158 height 9
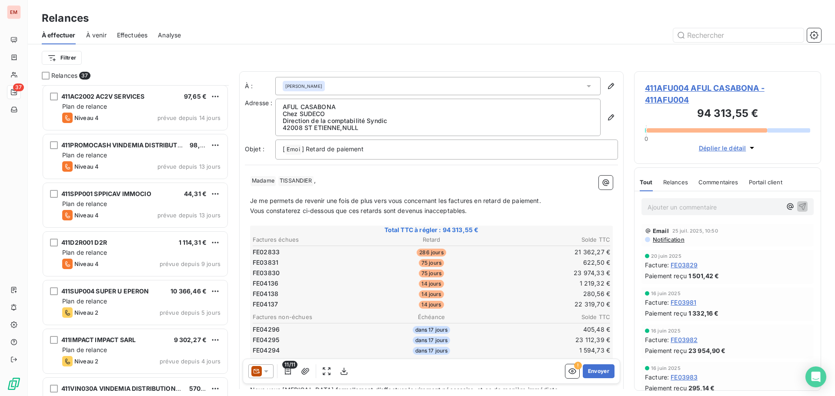
scroll to position [392, 0]
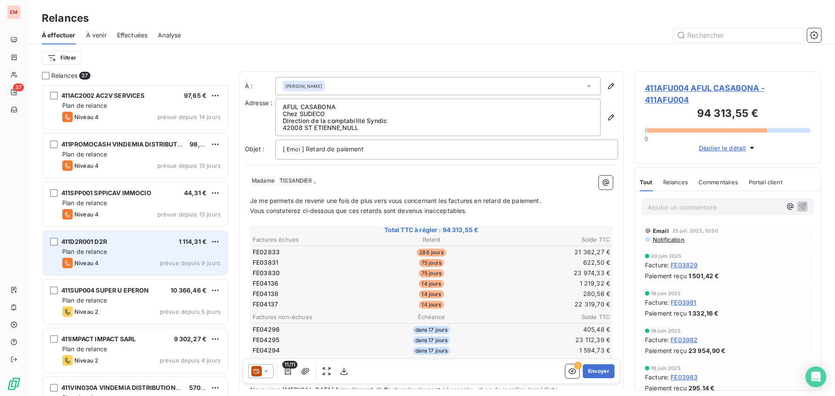
click at [106, 266] on div "Niveau 4 prévue depuis 9 jours" at bounding box center [141, 263] width 158 height 10
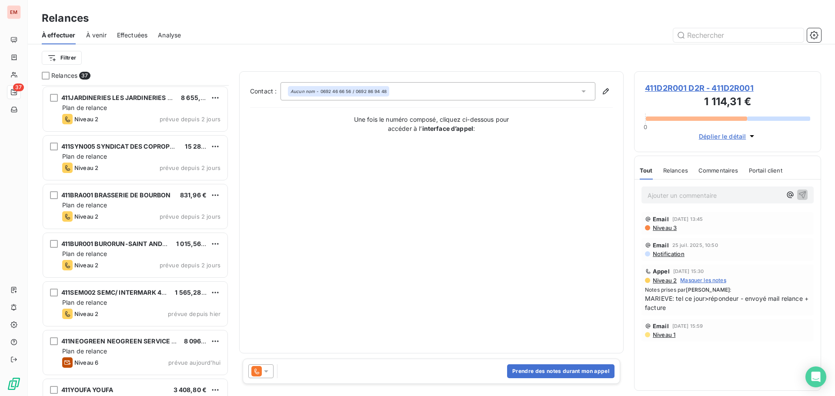
scroll to position [1492, 0]
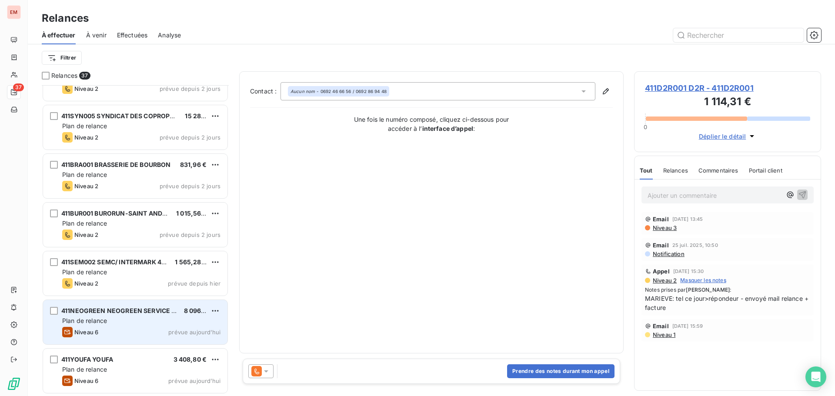
click at [122, 332] on div "Niveau 6 prévue aujourd’hui" at bounding box center [141, 332] width 158 height 10
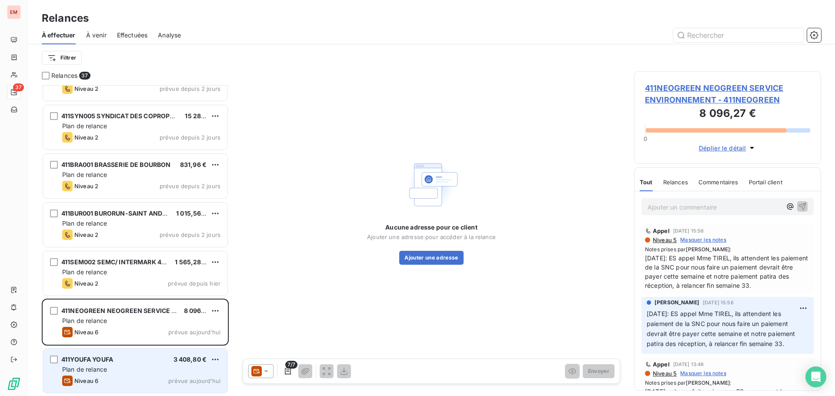
click at [136, 372] on div "Plan de relance" at bounding box center [141, 369] width 158 height 9
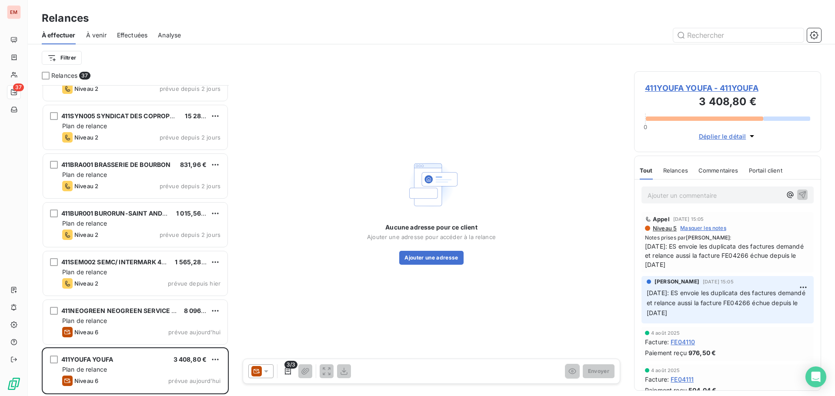
click at [258, 367] on icon at bounding box center [256, 371] width 10 height 10
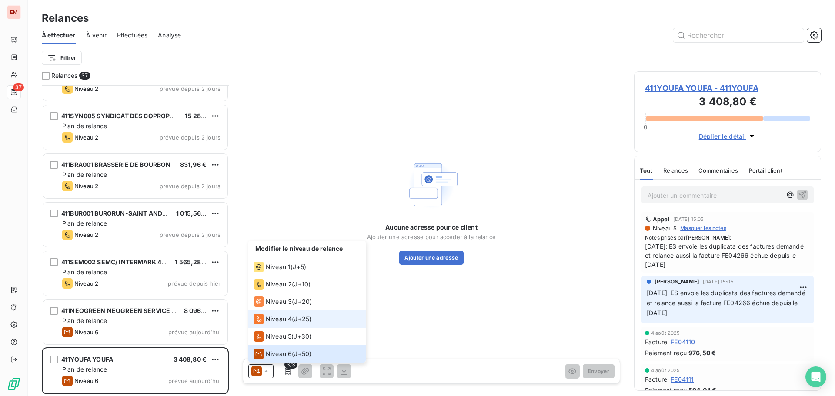
click at [269, 312] on li "Niveau 4 ( J+25 )" at bounding box center [306, 319] width 117 height 17
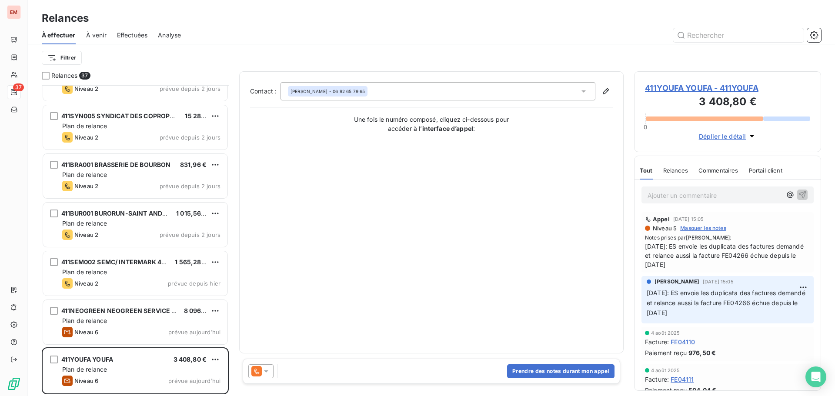
click at [264, 377] on div at bounding box center [260, 372] width 25 height 14
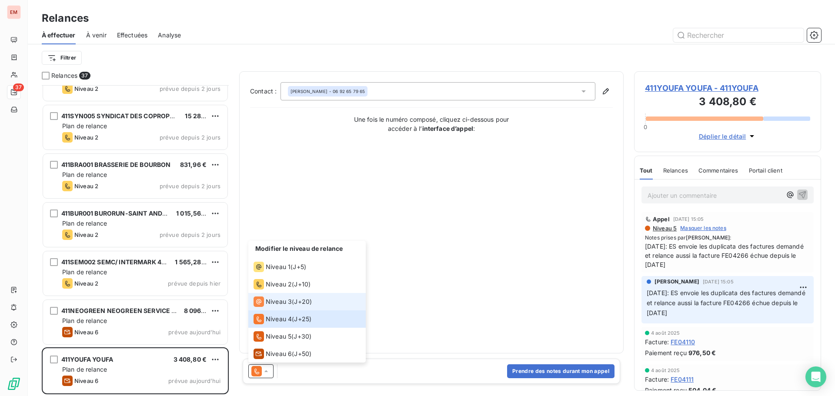
click at [267, 304] on span "Niveau 3" at bounding box center [279, 302] width 26 height 9
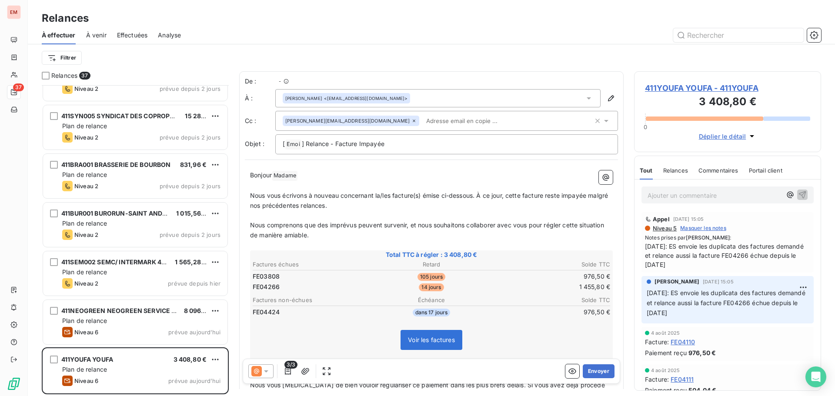
scroll to position [304, 181]
drag, startPoint x: 333, startPoint y: 237, endPoint x: 382, endPoint y: 282, distance: 66.8
click at [433, 335] on div "Bonjour Madame ﻿ ﻿ ﻿ ﻿ Nous vous écrivons à nouveau concernant la/les facture(s…" at bounding box center [431, 365] width 363 height 389
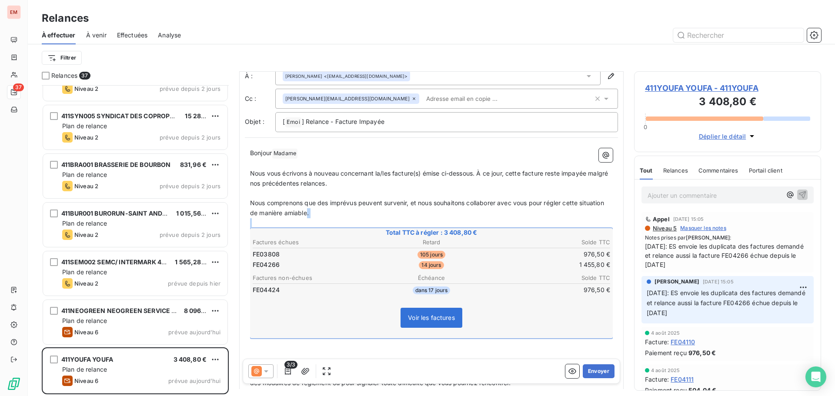
scroll to position [44, 0]
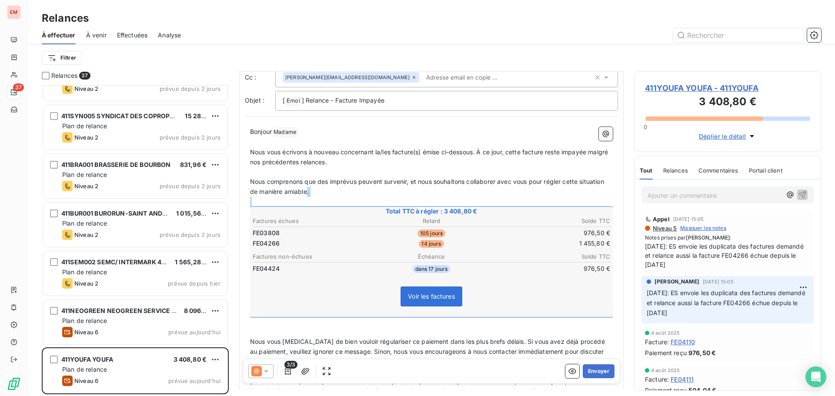
click at [349, 190] on p "Nous comprenons que des imprévus peuvent survenir, et nous souhaitons collabore…" at bounding box center [431, 187] width 363 height 20
drag, startPoint x: 332, startPoint y: 194, endPoint x: 353, endPoint y: 283, distance: 91.9
click at [353, 283] on div "Bonjour Madame ﻿ ﻿ ﻿ ﻿ Nous vous écrivons à nouveau concernant la/les facture(s…" at bounding box center [431, 321] width 363 height 389
drag, startPoint x: 353, startPoint y: 288, endPoint x: 325, endPoint y: 229, distance: 65.2
click at [325, 258] on div "Total TTC à régler : 3 408,80 € Factures échues Retard Solde TTC FE03808 105 jo…" at bounding box center [431, 262] width 363 height 110
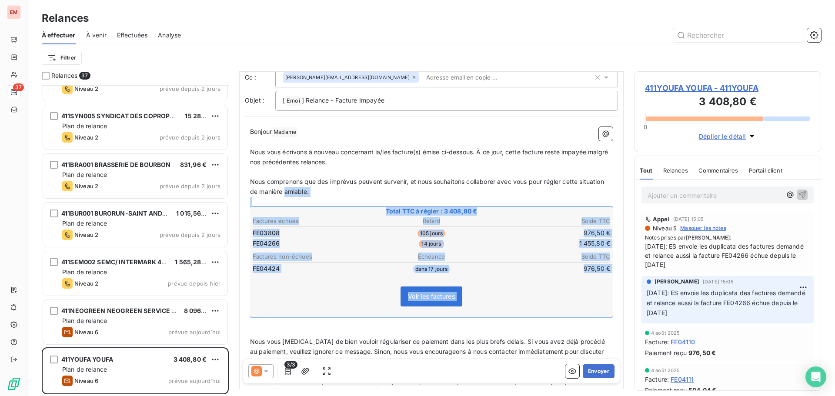
drag, startPoint x: 311, startPoint y: 189, endPoint x: 327, endPoint y: 301, distance: 112.5
click at [331, 320] on div "Bonjour Madame ﻿ ﻿ ﻿ ﻿ Nous vous écrivons à nouveau concernant la/les facture(s…" at bounding box center [431, 321] width 363 height 389
copy div "amiable. ﻿ Total TTC à régler : 3 408,80 € Factures échues Retard Solde TTC FE0…"
drag, startPoint x: 666, startPoint y: 196, endPoint x: 545, endPoint y: 302, distance: 160.9
click at [666, 196] on p "Ajouter un commentaire ﻿" at bounding box center [715, 195] width 134 height 11
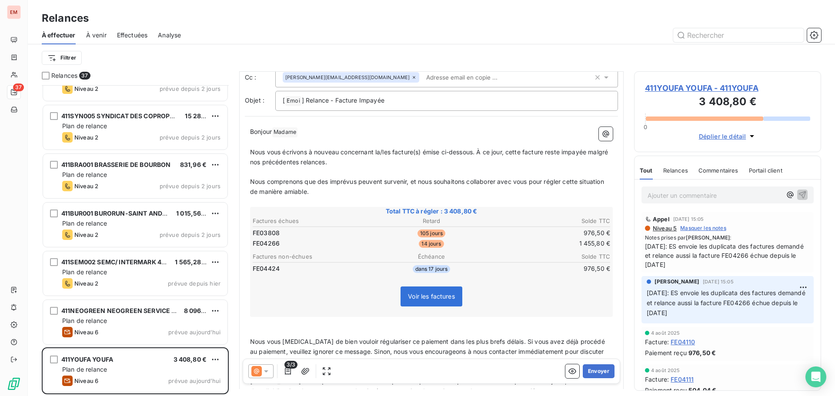
click at [254, 369] on icon at bounding box center [256, 371] width 10 height 10
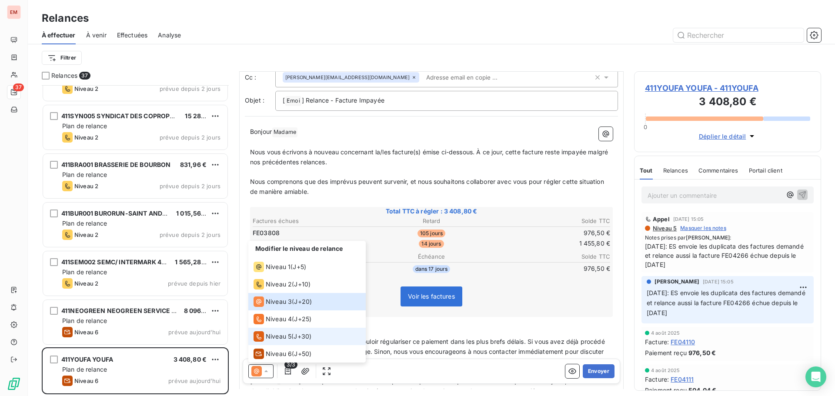
click at [276, 340] on span "Niveau 5" at bounding box center [279, 336] width 26 height 9
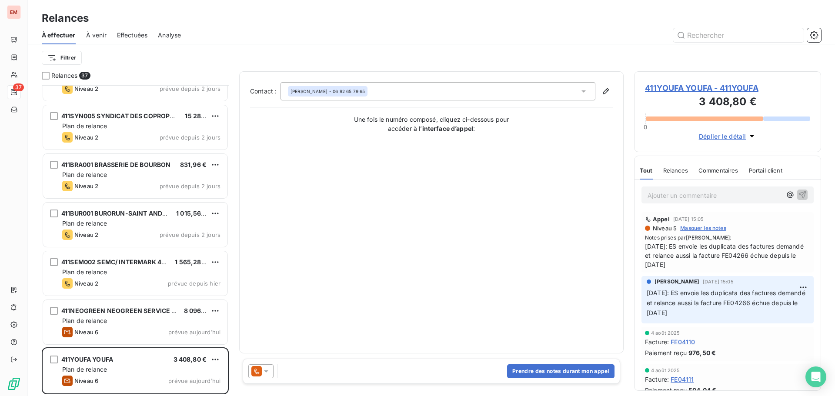
click at [678, 201] on div "Ajouter un commentaire ﻿" at bounding box center [728, 195] width 172 height 17
click at [678, 200] on p "Ajouter un commentaire ﻿" at bounding box center [715, 195] width 134 height 11
click at [680, 194] on p "Ajouter un commentaire ﻿" at bounding box center [715, 195] width 134 height 11
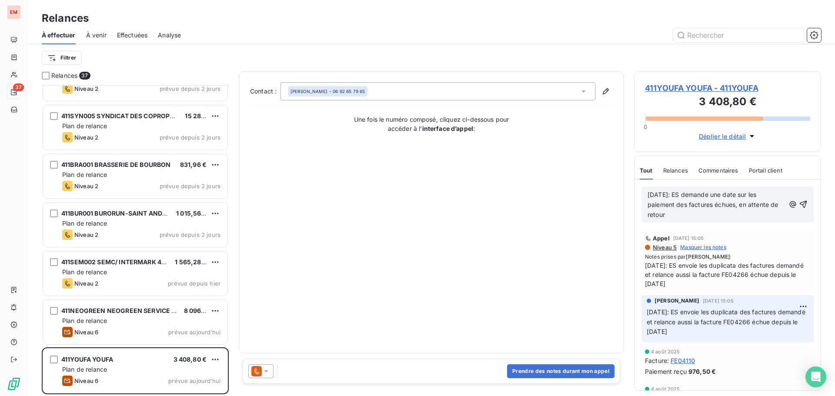
drag, startPoint x: 676, startPoint y: 213, endPoint x: 648, endPoint y: 193, distance: 35.2
click at [648, 193] on p "13/08/2025: ES demande une date sur les paiement des factures échues, en attent…" at bounding box center [716, 205] width 137 height 30
copy span "13/08/2025: ES demande une date sur les paiement des factures échues, en attent…"
click at [799, 203] on icon "button" at bounding box center [803, 204] width 9 height 9
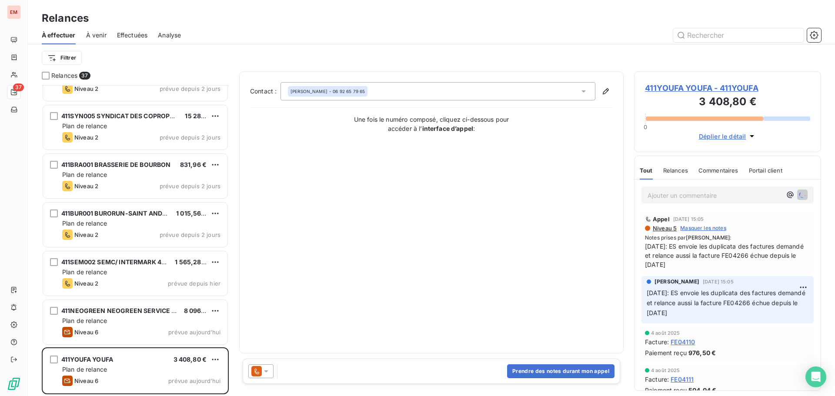
click at [547, 363] on div "Prendre des notes durant mon appel" at bounding box center [432, 371] width 378 height 25
click at [541, 368] on button "Prendre des notes durant mon appel" at bounding box center [560, 372] width 107 height 14
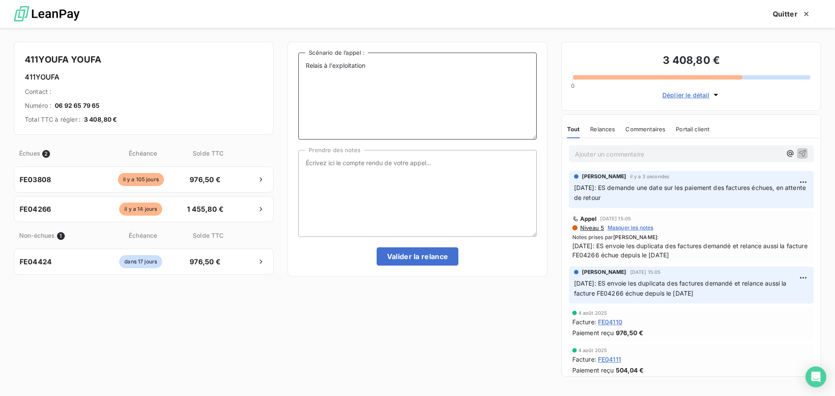
click at [377, 79] on textarea "Relais à l'exploitation" at bounding box center [417, 96] width 238 height 87
paste textarea "13/08/2025: ES demande une date sur les paiement des factures échues, en attent…"
type textarea "Relais à l'exploitation 13/08/2025: ES demande une date sur les paiement des fa…"
click at [355, 177] on textarea "Prendre des notes" at bounding box center [417, 193] width 238 height 87
paste textarea "13/08/2025: ES demande une date sur les paiement des factures échues, en attent…"
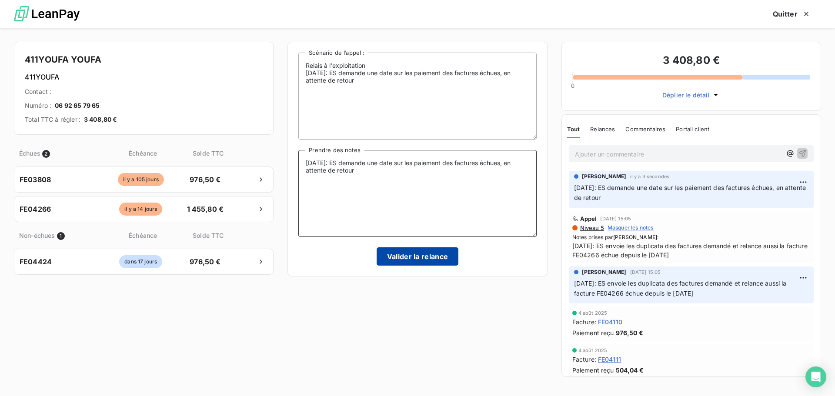
type textarea "13/08/2025: ES demande une date sur les paiement des factures échues, en attent…"
click at [410, 264] on button "Valider la relance" at bounding box center [418, 257] width 82 height 18
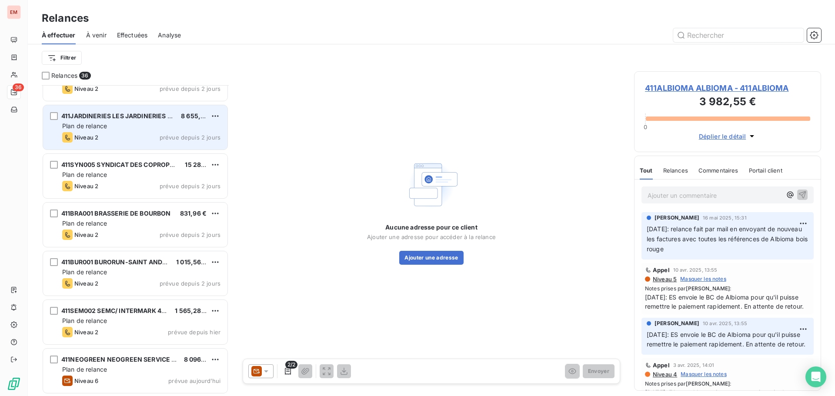
scroll to position [1443, 0]
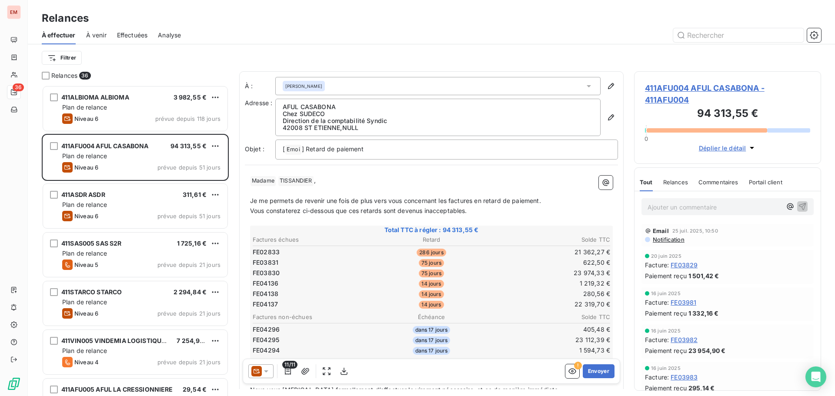
click at [132, 38] on span "Effectuées" at bounding box center [132, 35] width 31 height 9
